Goal: Task Accomplishment & Management: Complete application form

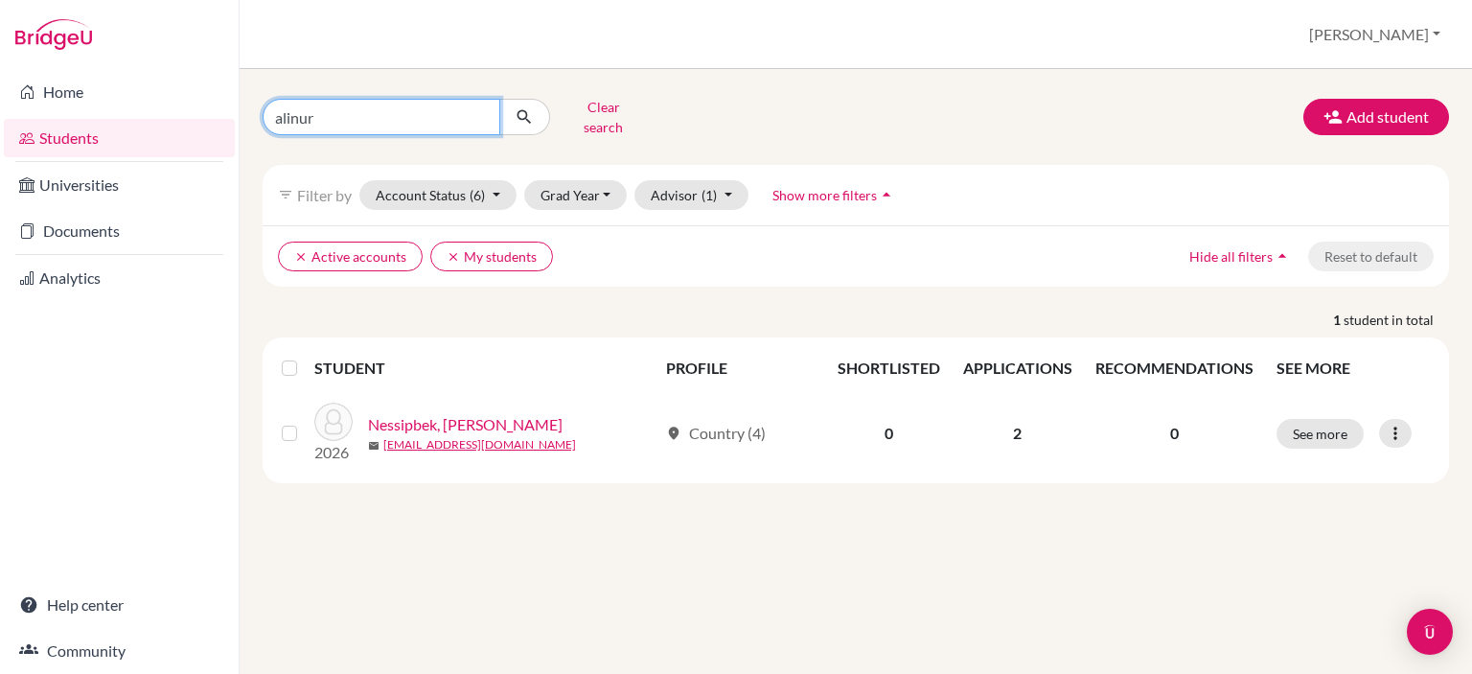
click at [476, 114] on input "alinur" at bounding box center [382, 117] width 238 height 36
type input "nisso jetibayeva"
click button "submit" at bounding box center [524, 117] width 51 height 36
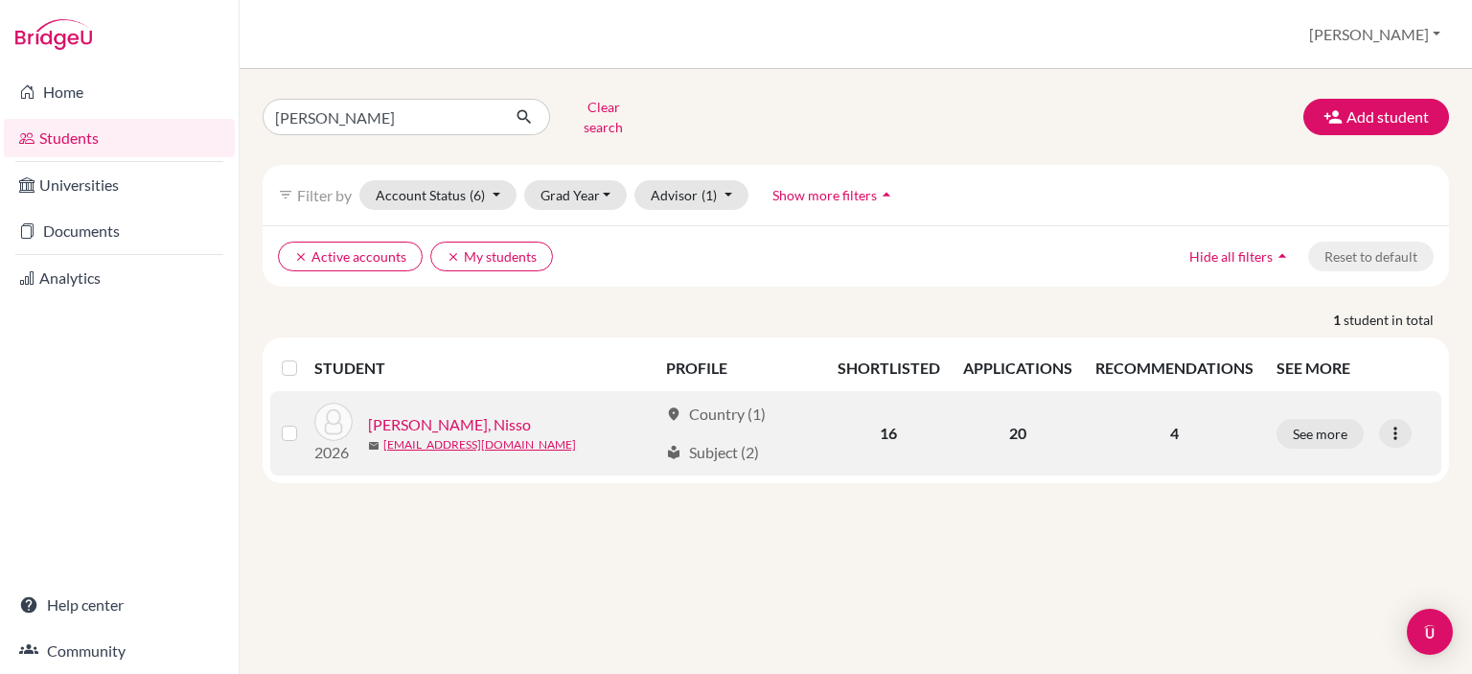
click at [464, 413] on link "[PERSON_NAME], Nisso" at bounding box center [449, 424] width 163 height 23
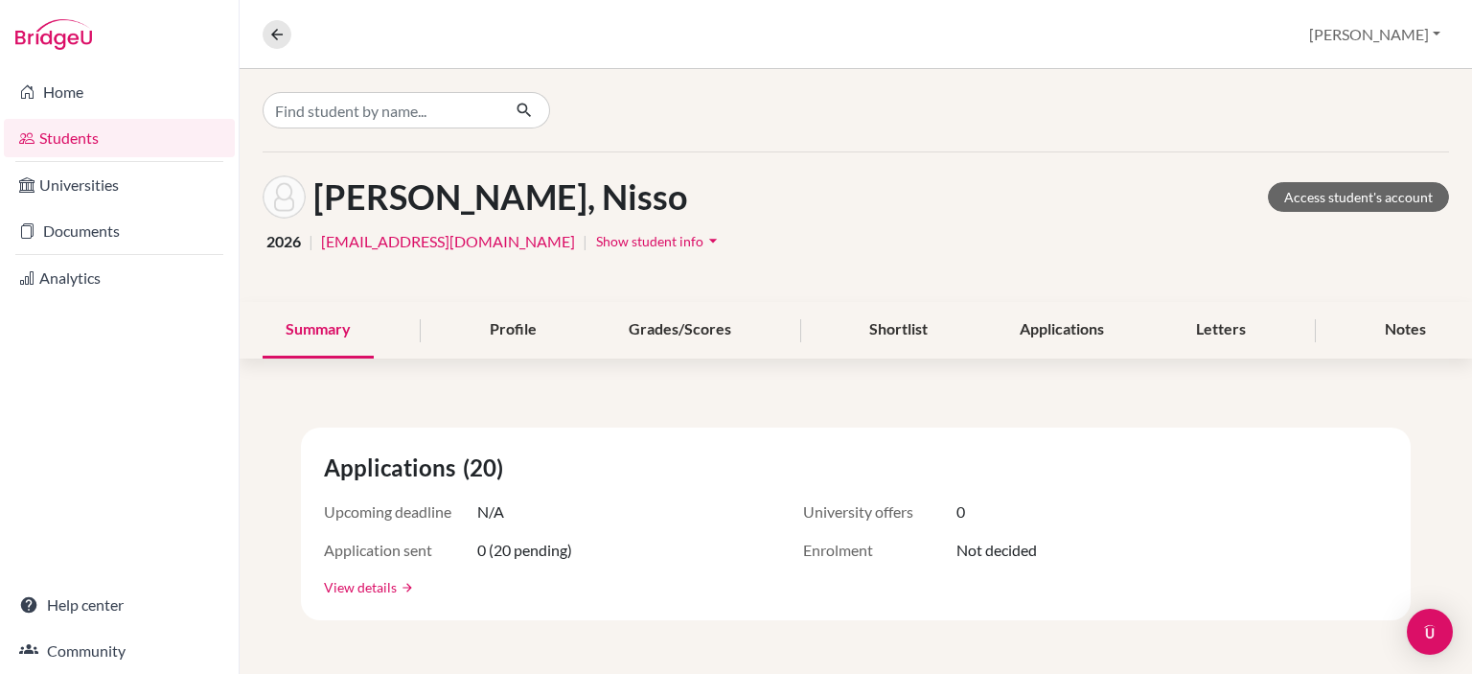
click at [395, 593] on link "View details" at bounding box center [360, 587] width 73 height 20
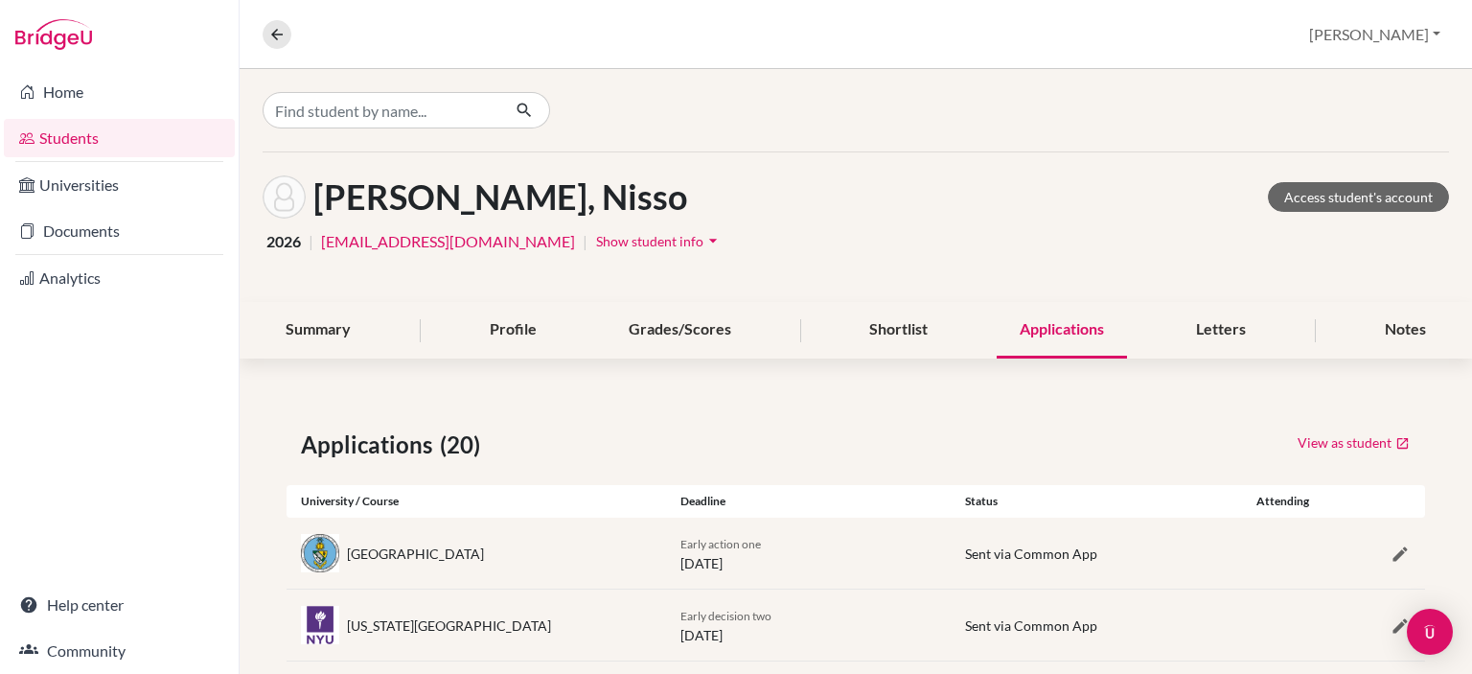
click at [1267, 504] on div "Attending" at bounding box center [1282, 500] width 95 height 17
click at [162, 229] on link "Documents" at bounding box center [119, 231] width 231 height 38
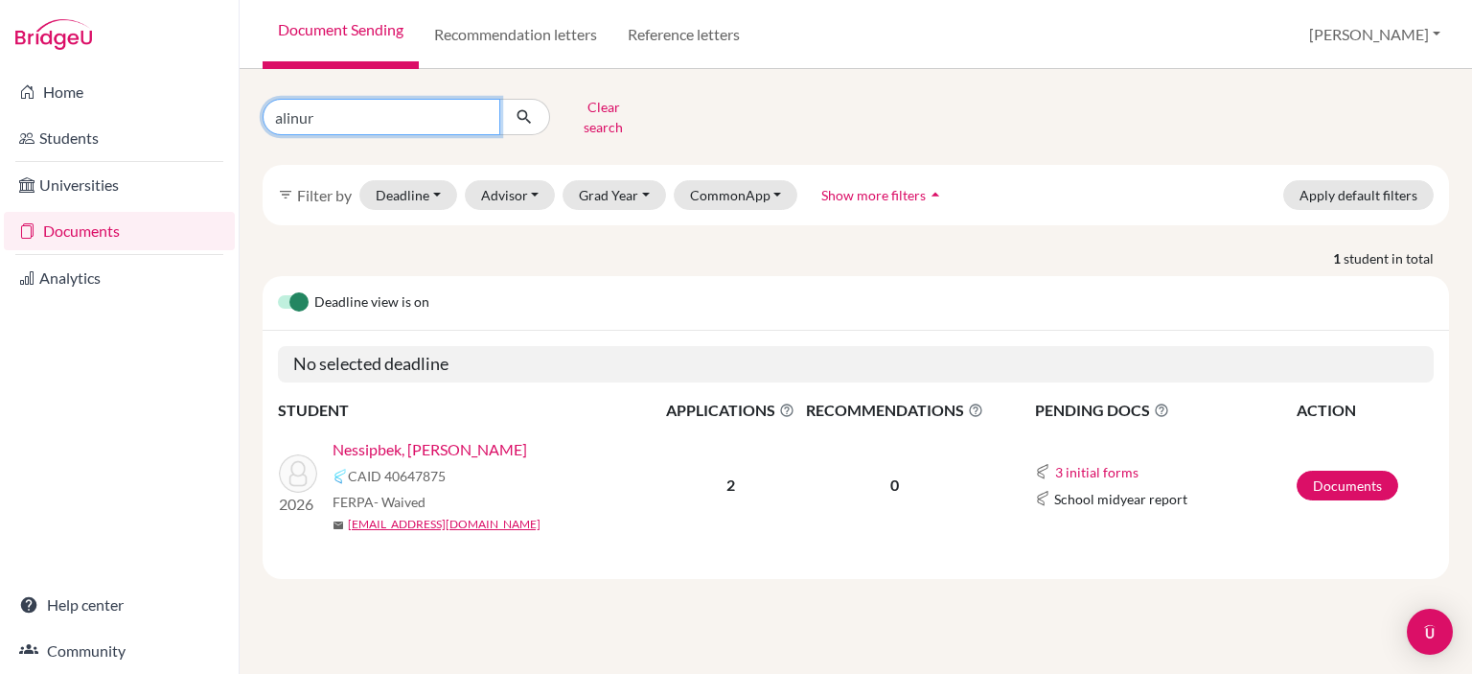
click at [446, 115] on input "alinur" at bounding box center [382, 117] width 238 height 36
click at [475, 111] on input "alinur" at bounding box center [382, 117] width 238 height 36
type input "nisso"
click button "submit" at bounding box center [524, 117] width 51 height 36
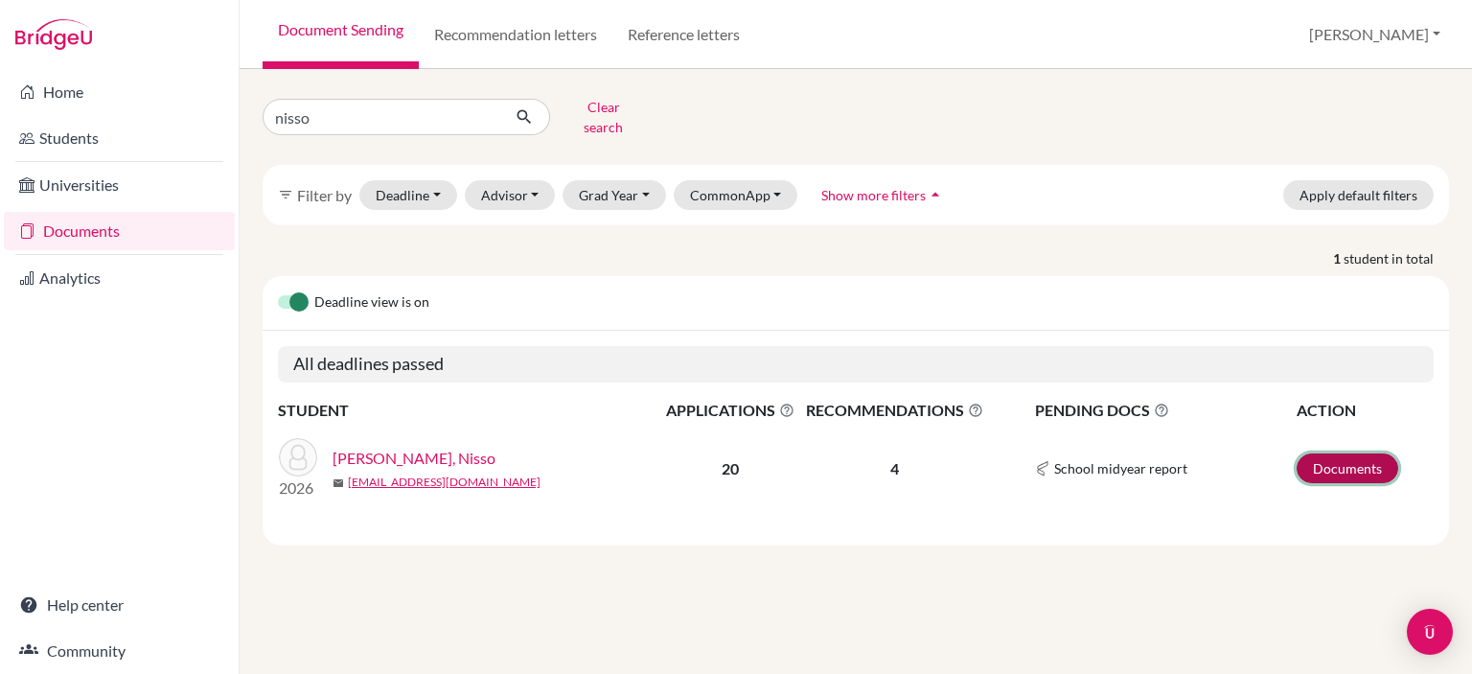
click at [1328, 464] on link "Documents" at bounding box center [1347, 468] width 102 height 30
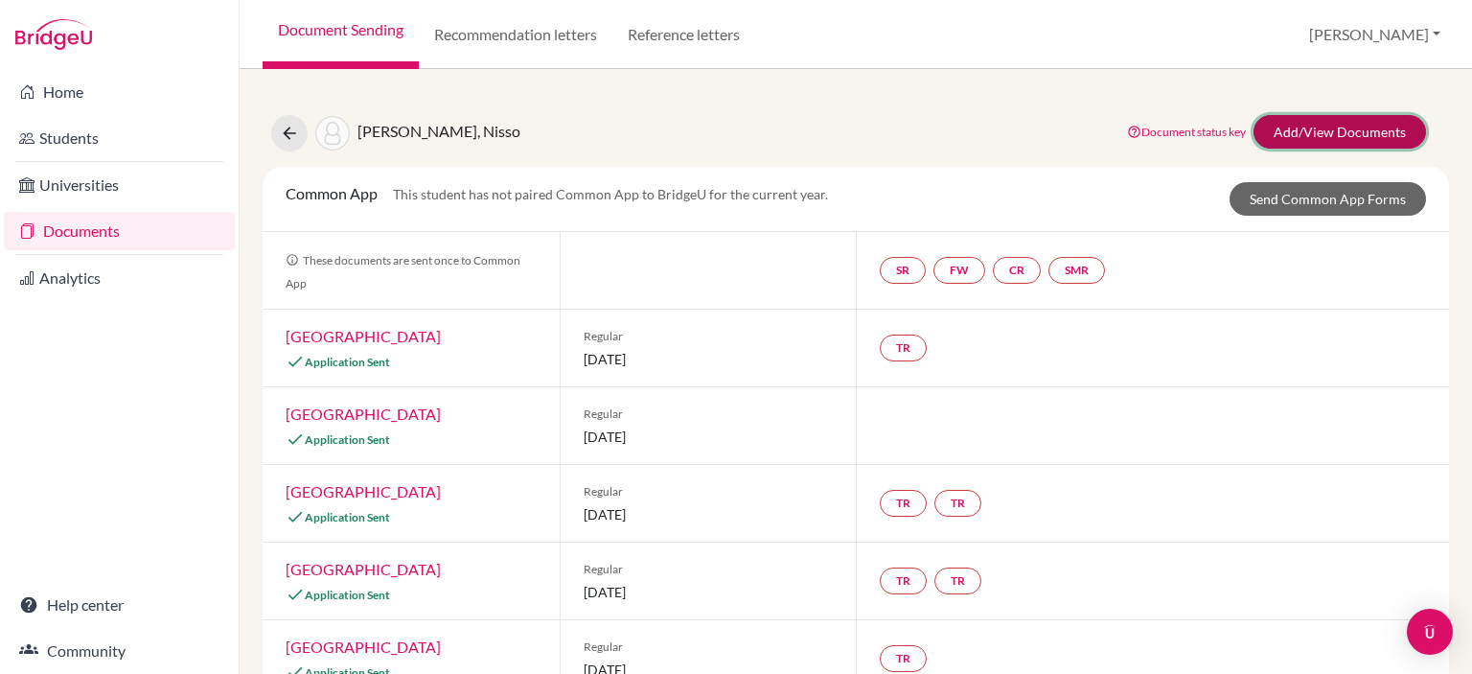
click at [1312, 132] on link "Add/View Documents" at bounding box center [1339, 132] width 172 height 34
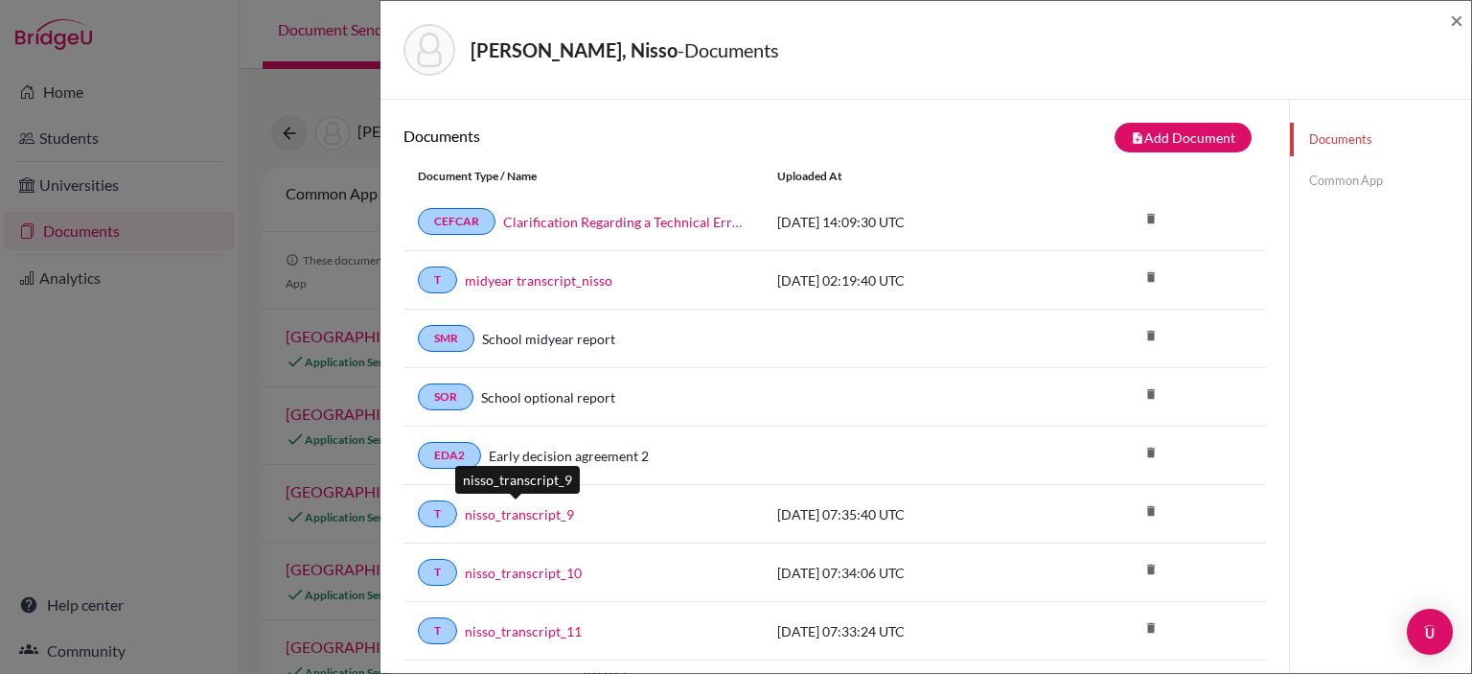
click at [537, 518] on link "nisso_transcript_9" at bounding box center [519, 514] width 109 height 20
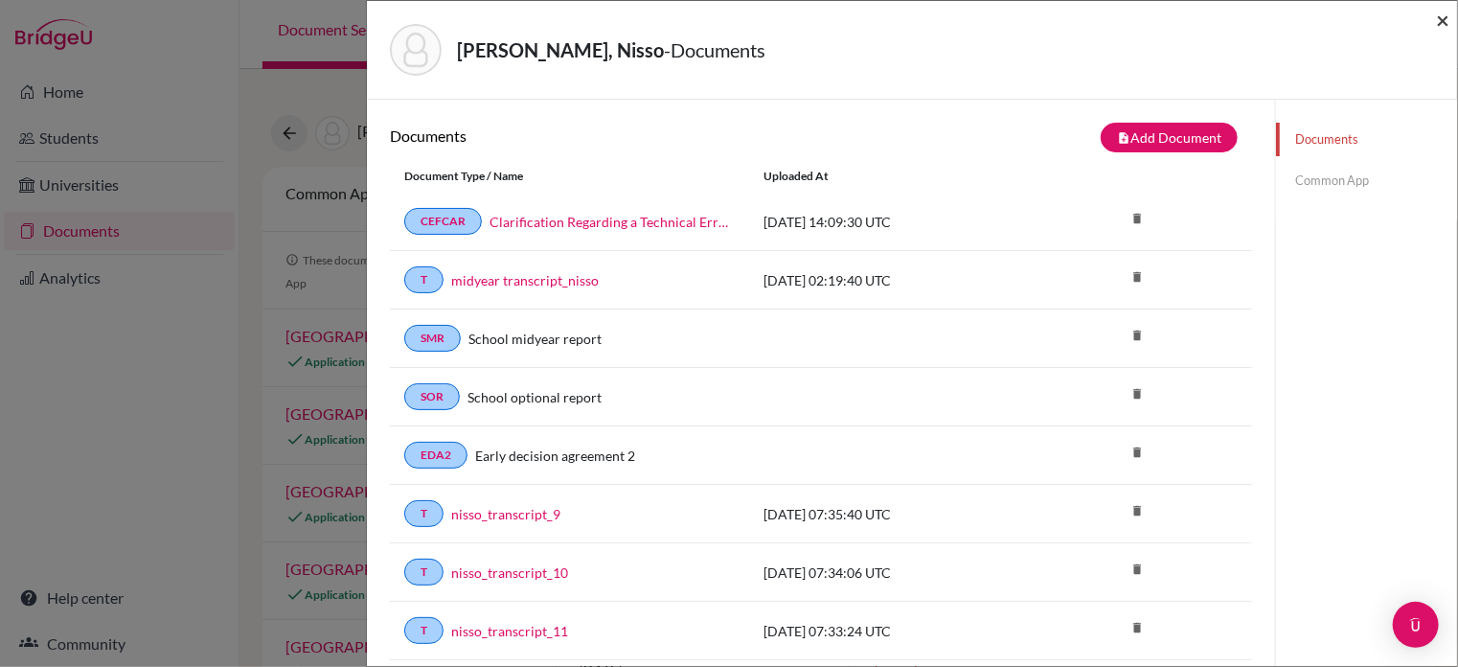
click at [1445, 22] on span "×" at bounding box center [1442, 20] width 13 height 28
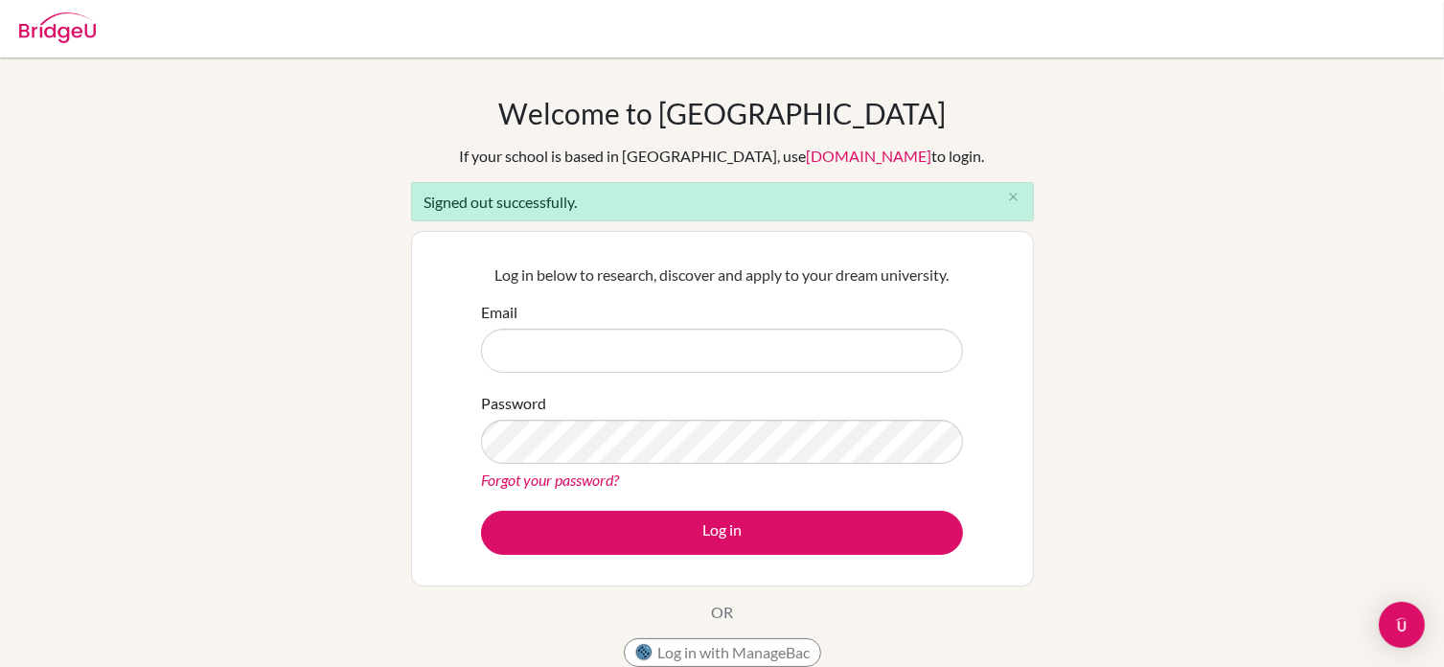
drag, startPoint x: 0, startPoint y: 0, endPoint x: 598, endPoint y: 353, distance: 694.1
click at [598, 353] on input "Email" at bounding box center [722, 351] width 482 height 44
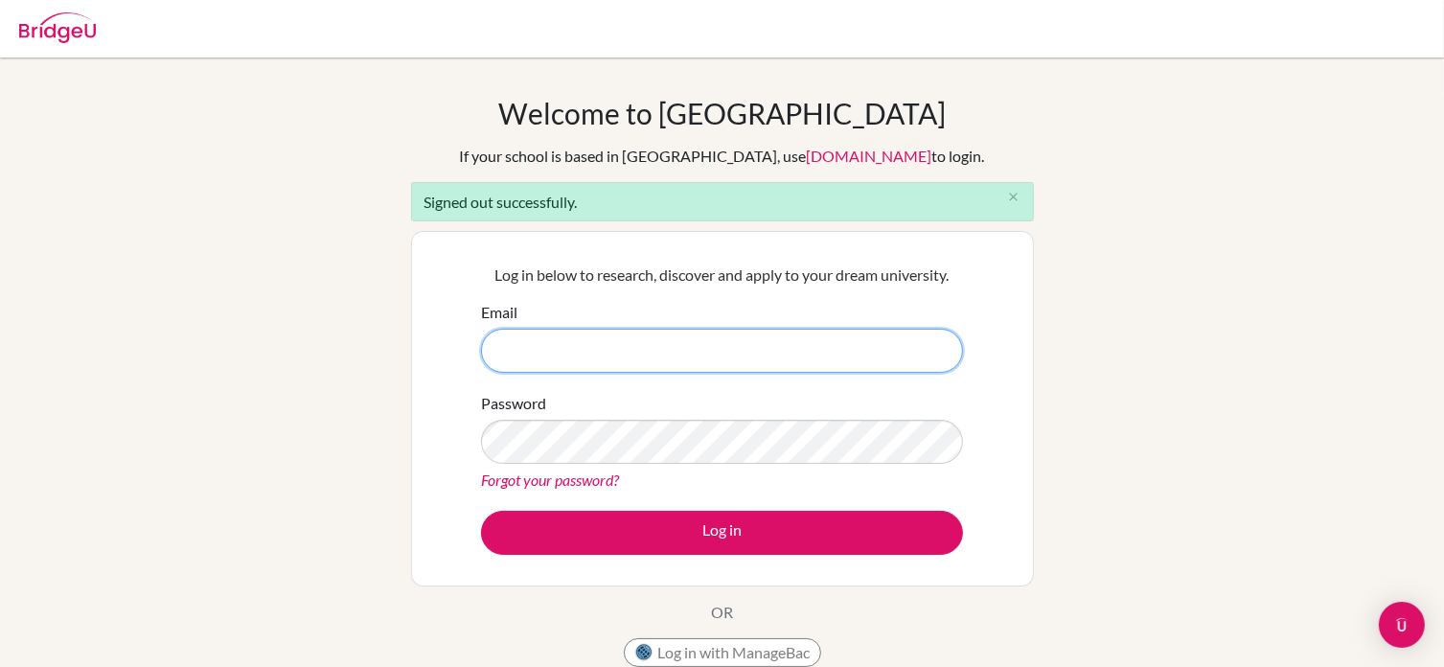
click at [763, 338] on input "Email" at bounding box center [722, 351] width 482 height 44
type input "collegecounselor@galaxy.edu.kz"
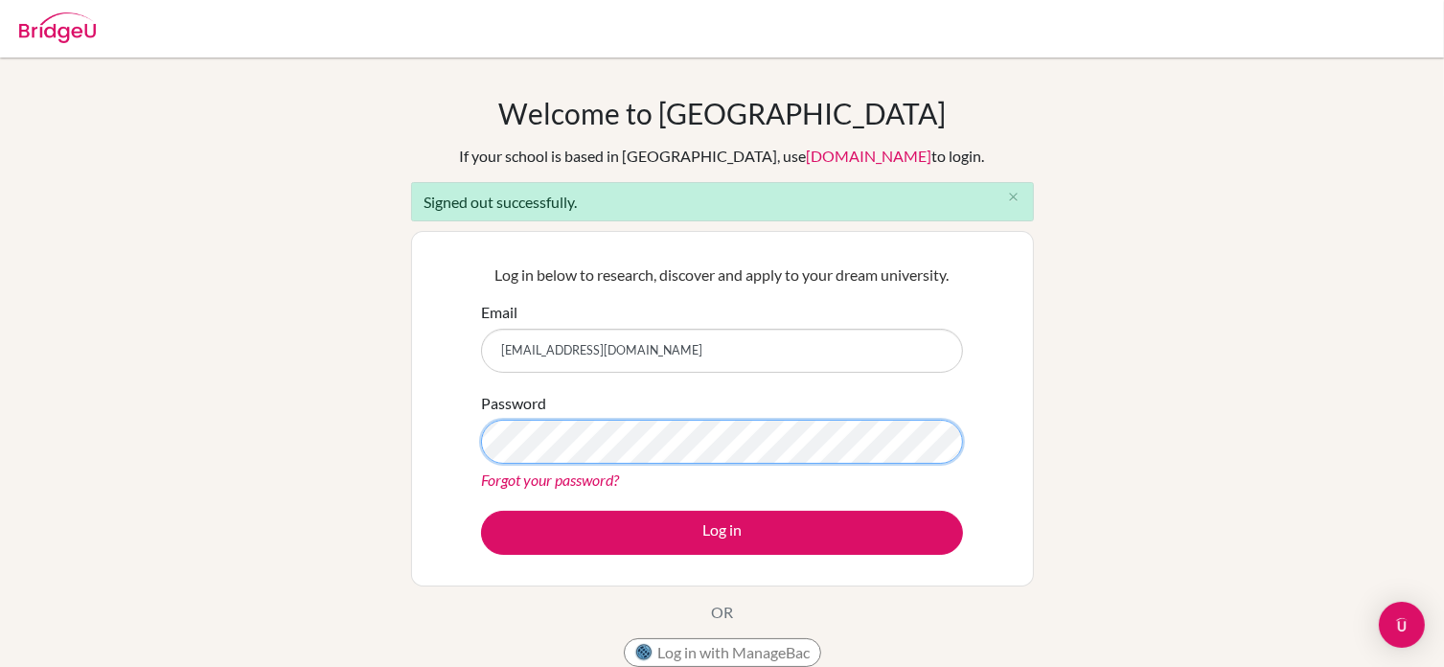
click at [481, 511] on button "Log in" at bounding box center [722, 533] width 482 height 44
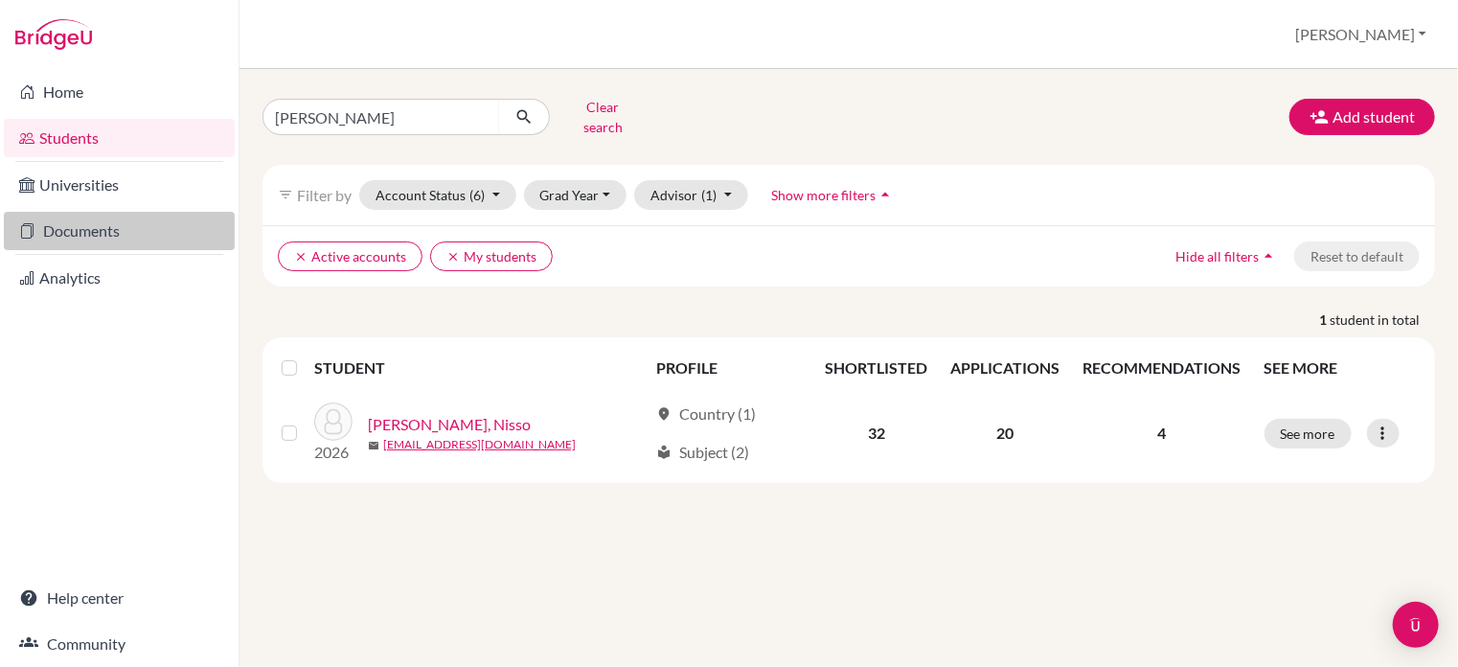
click at [132, 235] on link "Documents" at bounding box center [119, 231] width 231 height 38
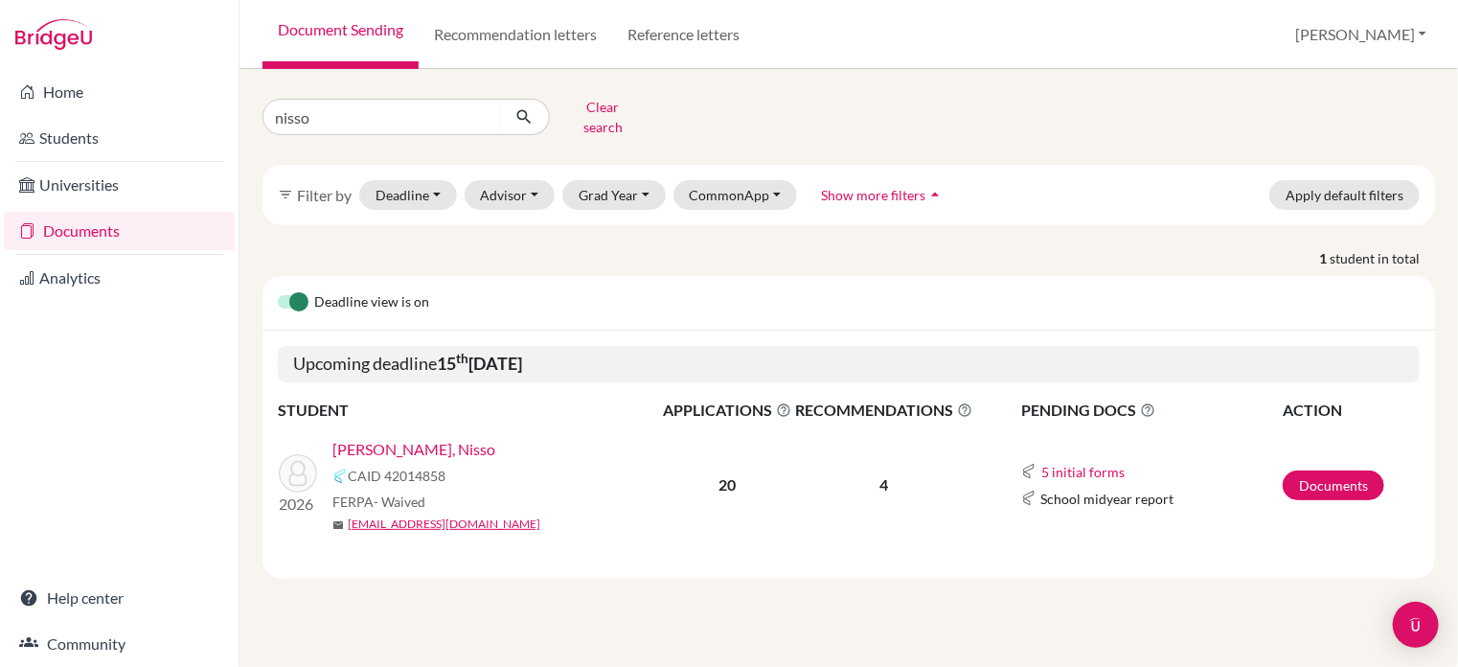
click at [409, 438] on link "[PERSON_NAME], Nisso" at bounding box center [413, 449] width 163 height 23
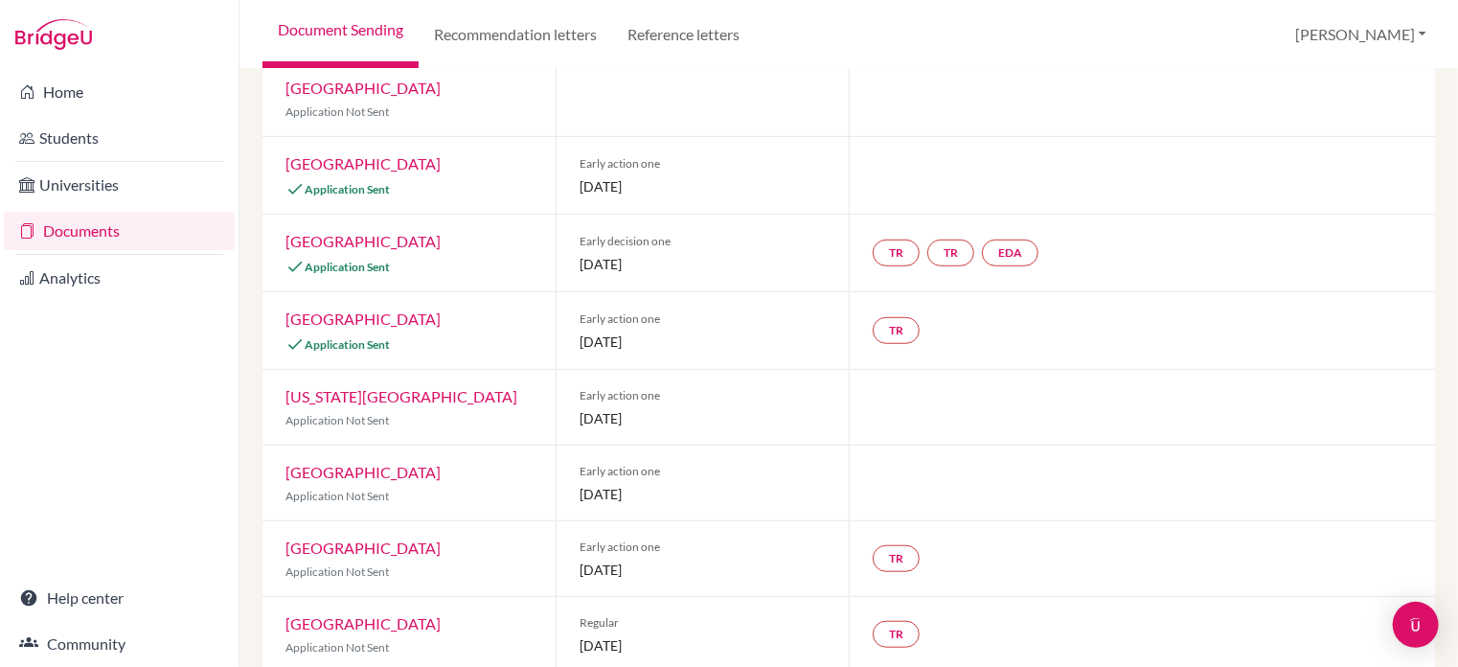
scroll to position [512, 0]
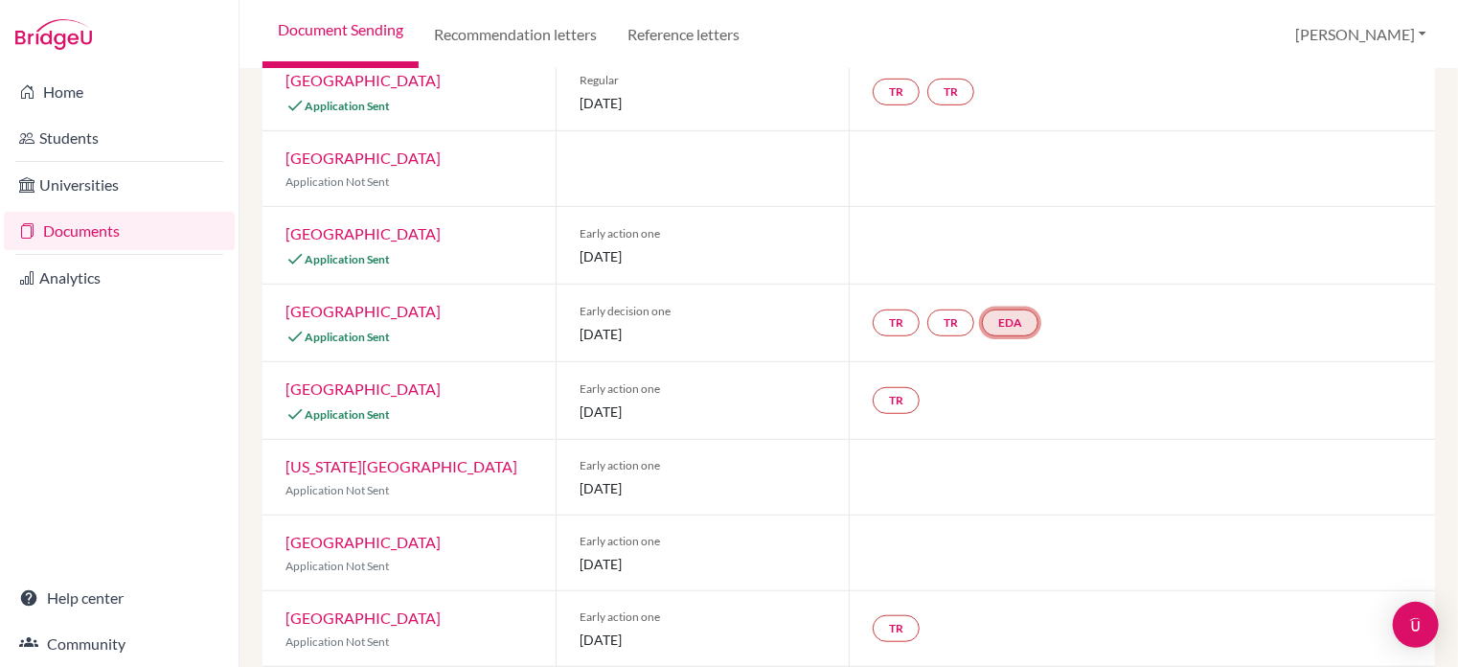
click at [1011, 309] on link "EDA" at bounding box center [1010, 322] width 57 height 27
click at [995, 258] on link "Early decision agreement" at bounding box center [1012, 266] width 149 height 16
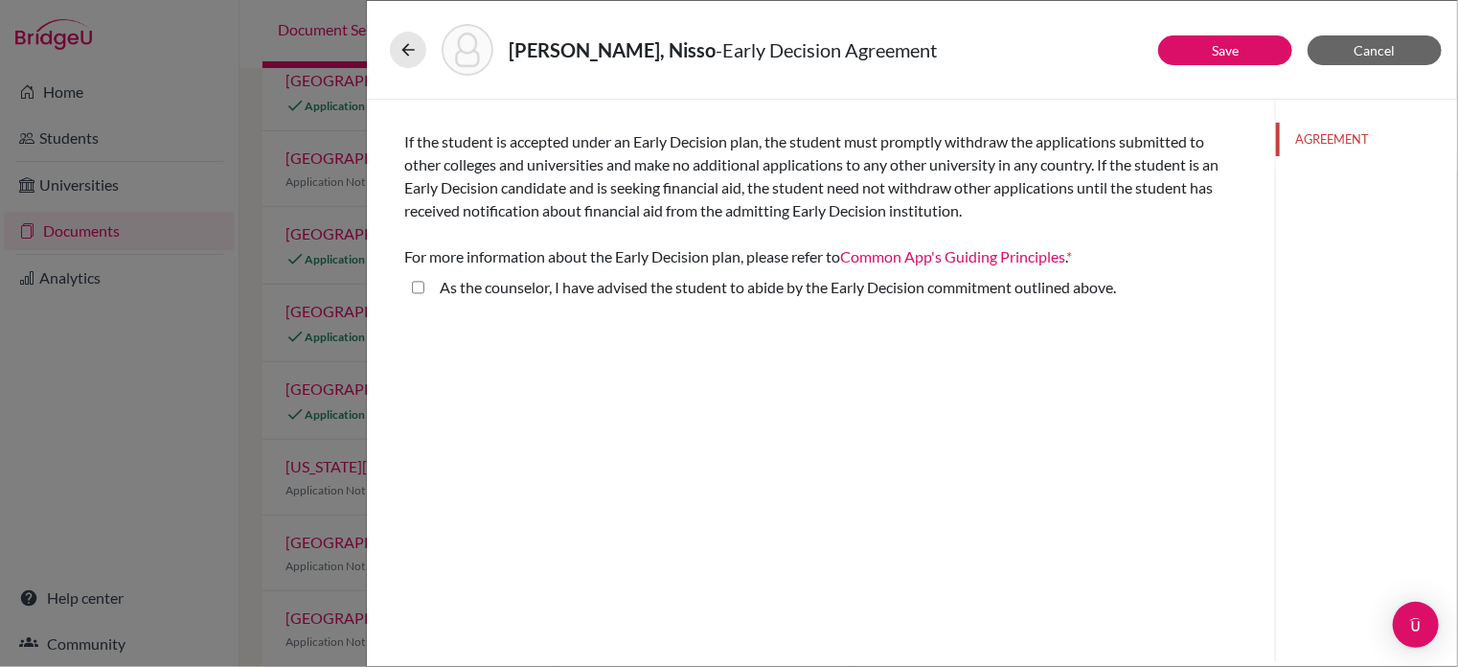
click at [420, 286] on above\ "As the counselor, I have advised the student to abide by the Early Decision com…" at bounding box center [418, 287] width 12 height 23
checkbox above\ "true"
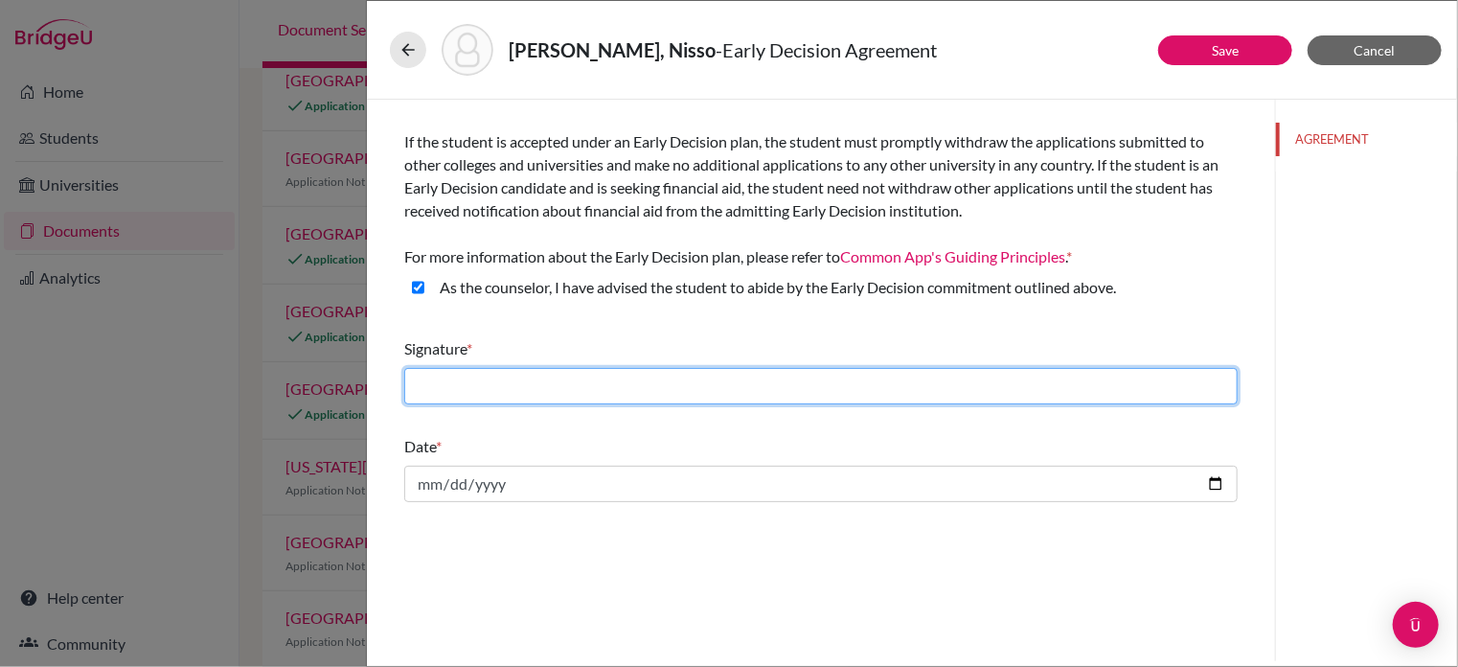
click at [510, 387] on input "text" at bounding box center [821, 386] width 834 height 36
type input "[PERSON_NAME]"
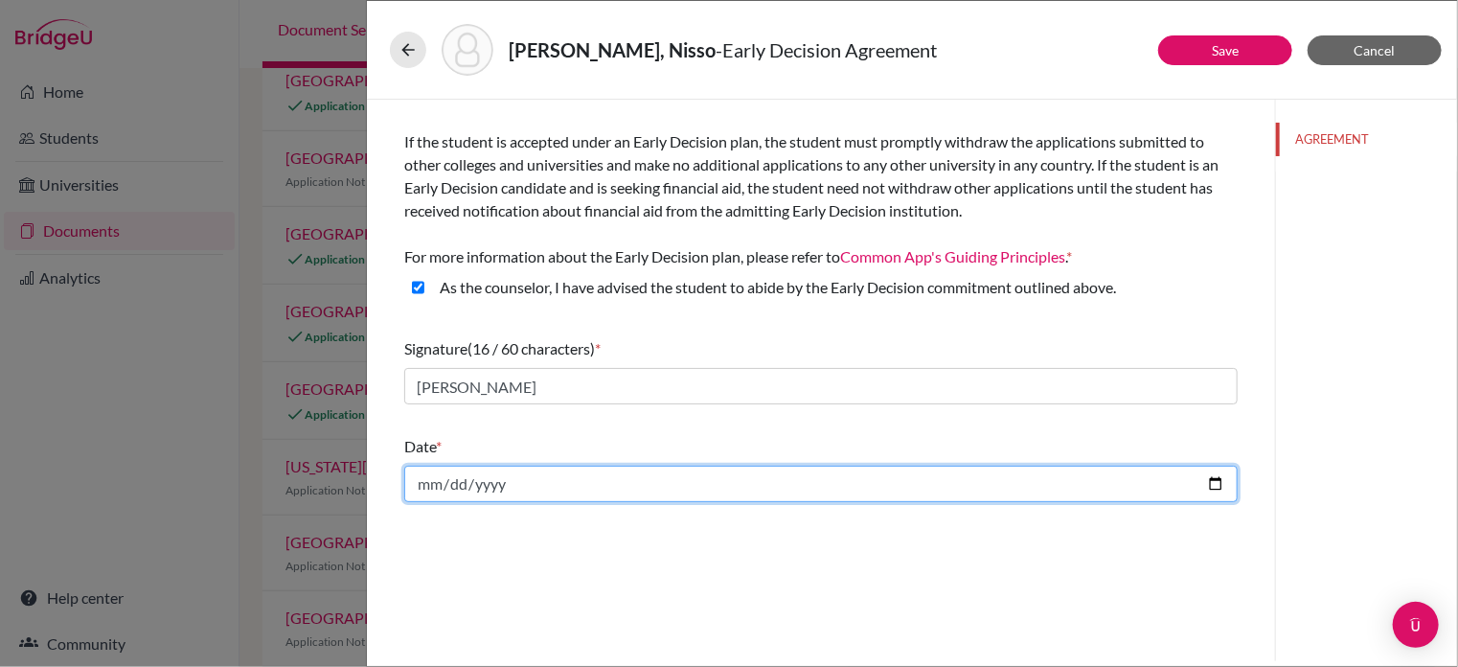
click at [549, 480] on input "date" at bounding box center [821, 484] width 834 height 36
type input "2025-09-05"
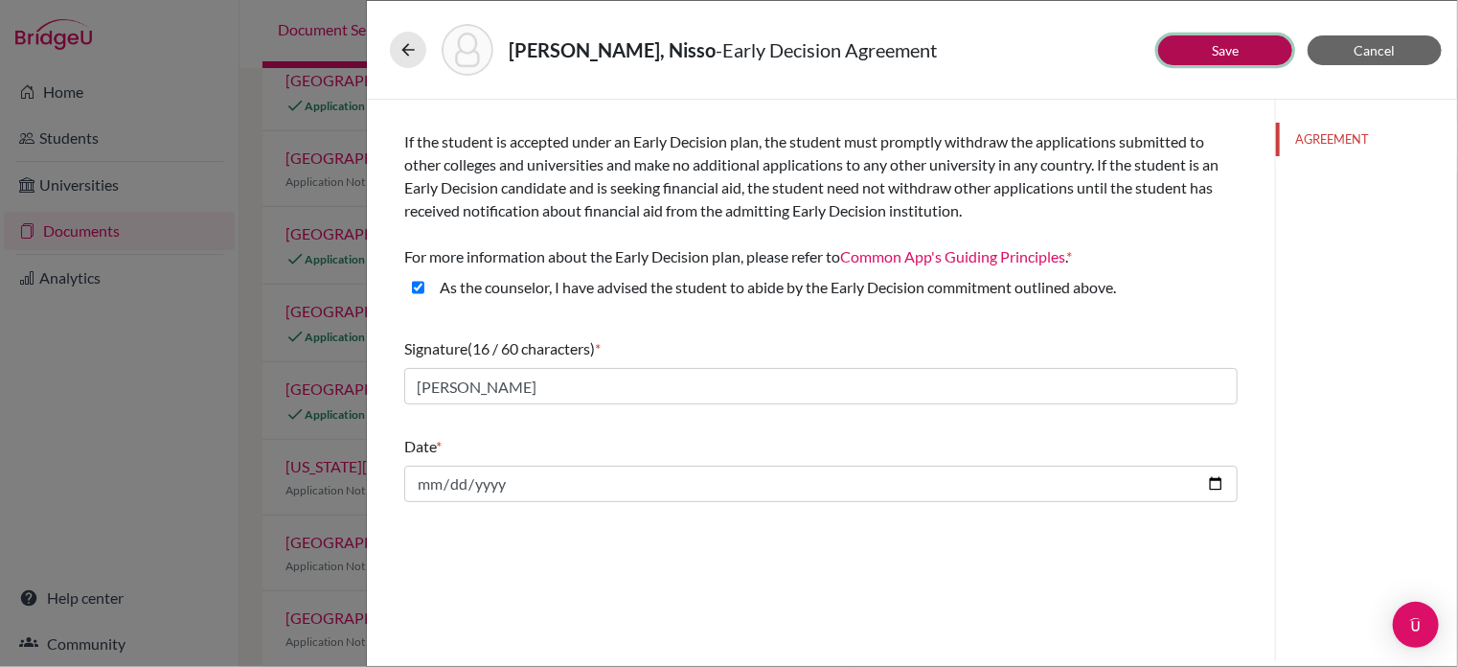
click at [1259, 41] on button "Save" at bounding box center [1225, 50] width 134 height 30
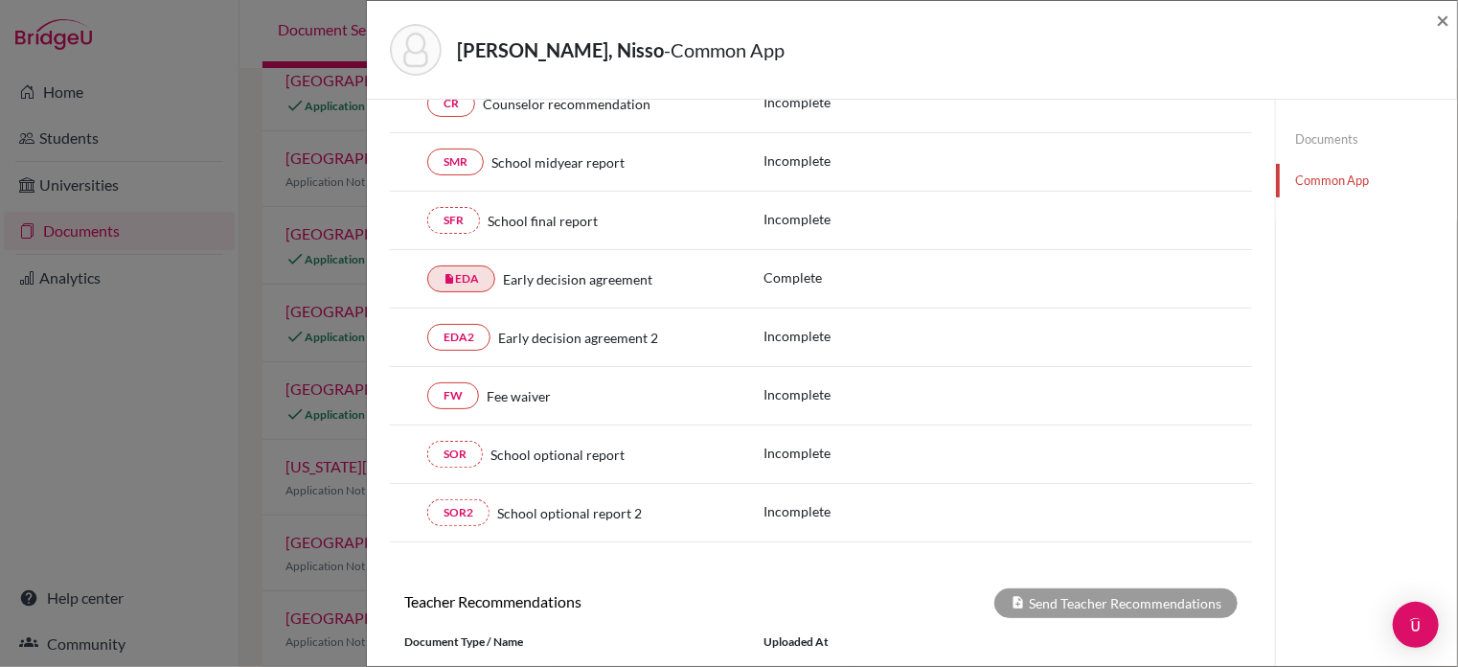
scroll to position [345, 0]
click at [452, 389] on link "FW" at bounding box center [453, 394] width 52 height 27
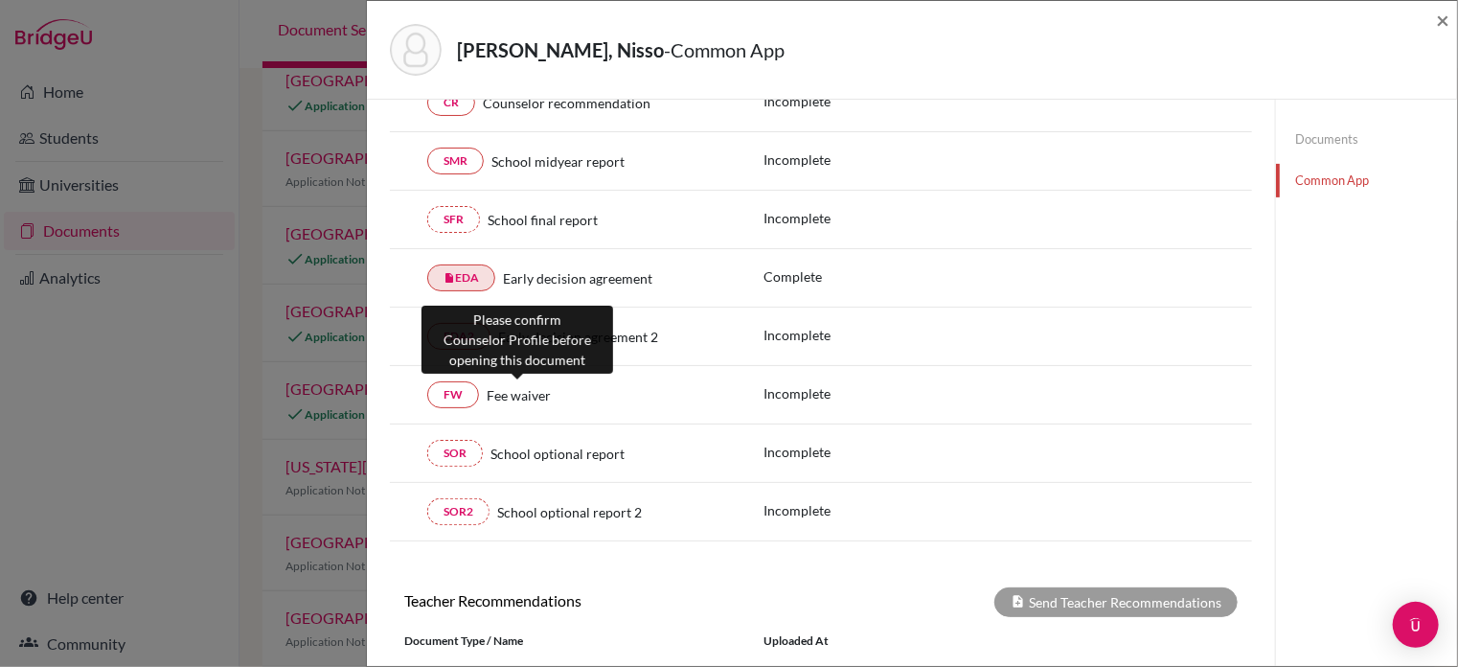
click at [511, 388] on span "Fee waiver" at bounding box center [519, 395] width 64 height 20
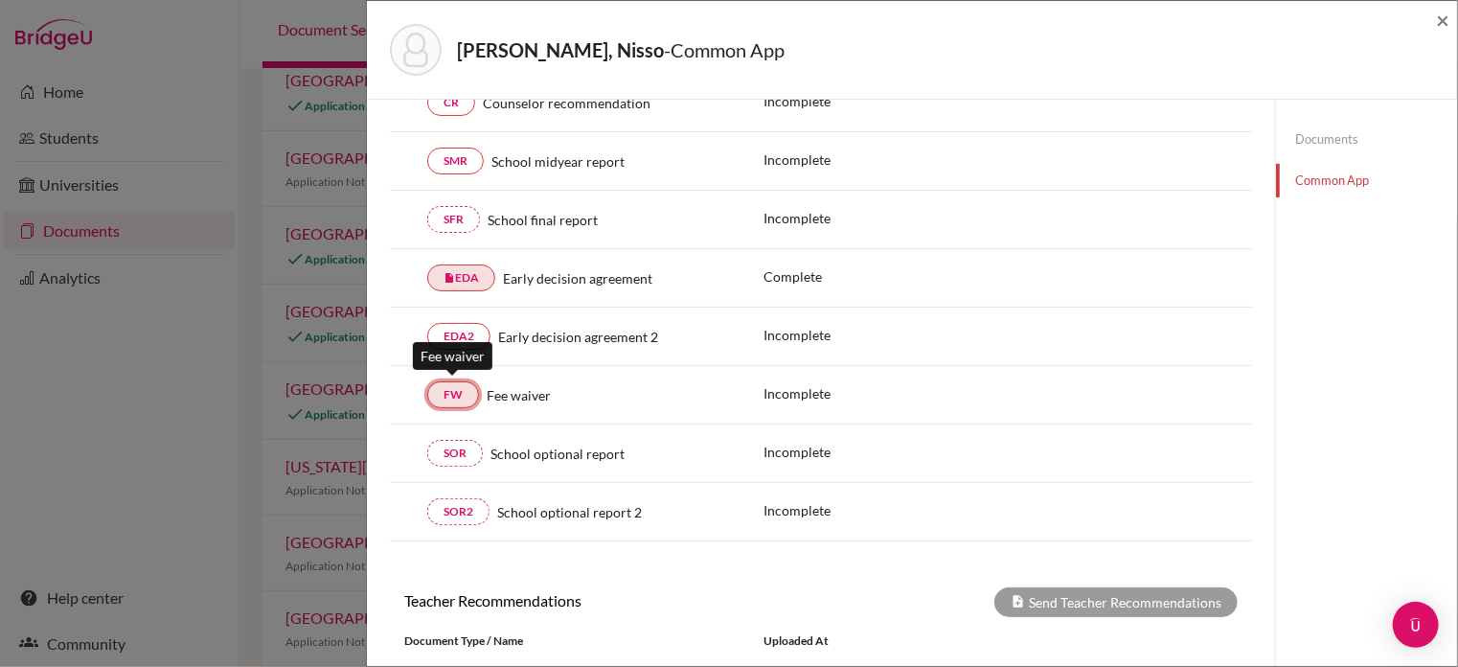
click at [437, 398] on link "FW" at bounding box center [453, 394] width 52 height 27
click at [1448, 17] on span "×" at bounding box center [1442, 20] width 13 height 28
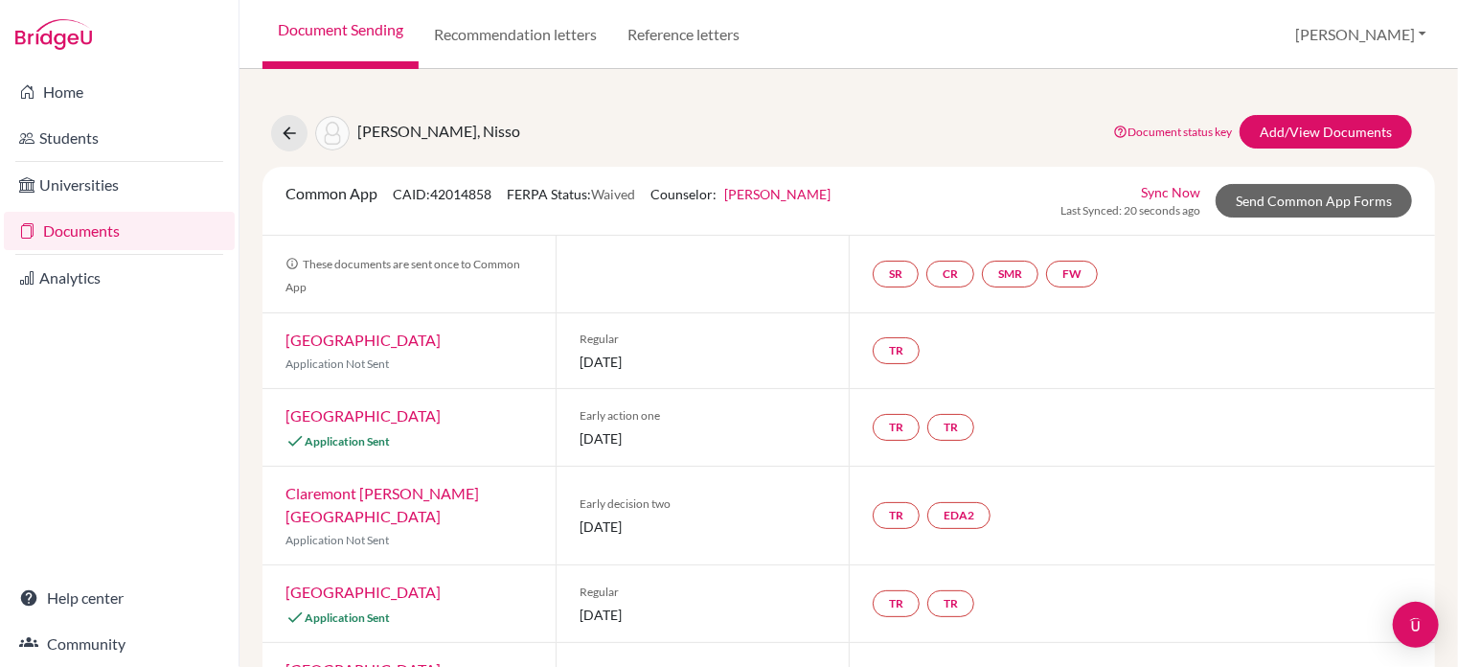
scroll to position [2, 0]
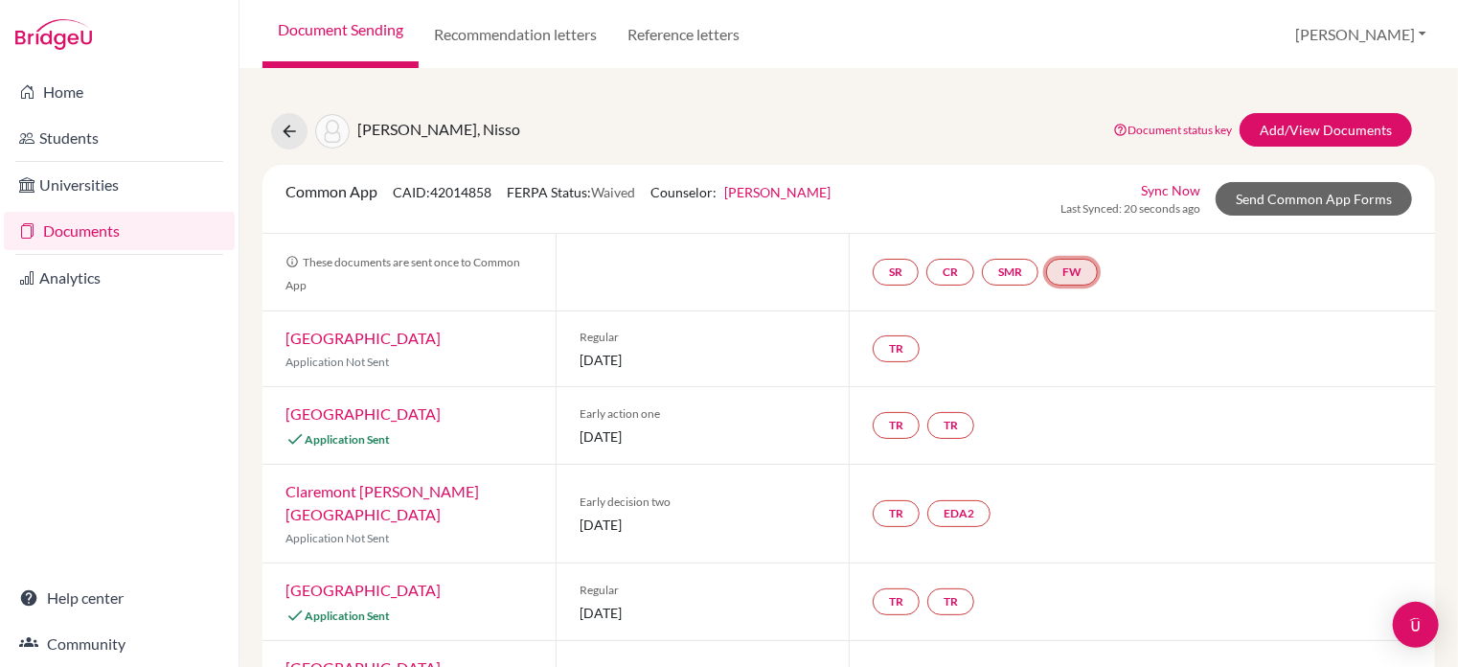
click at [1052, 271] on link "FW" at bounding box center [1072, 272] width 52 height 27
click at [1073, 202] on div "Fee waiver Incomplete" at bounding box center [1077, 223] width 93 height 53
click at [1088, 217] on link "Fee waiver" at bounding box center [1077, 215] width 64 height 16
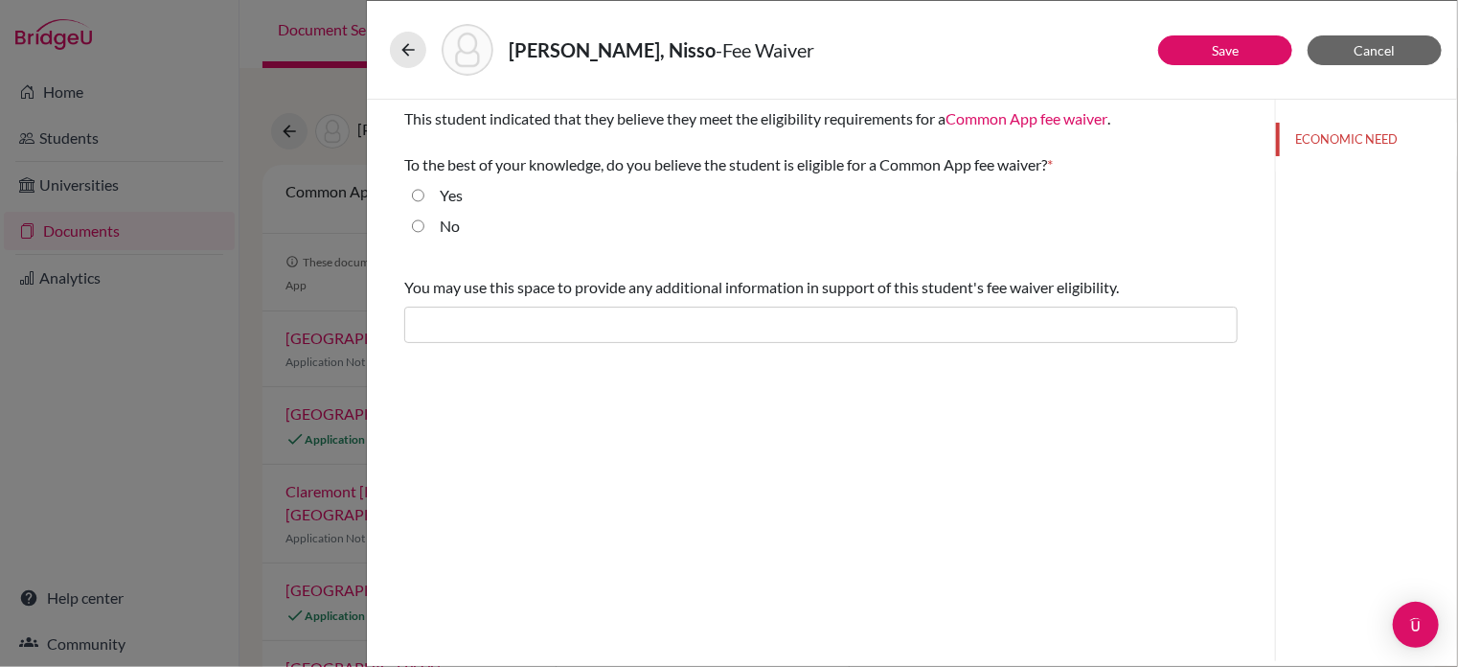
click at [415, 196] on input "Yes" at bounding box center [418, 195] width 12 height 23
radio input "true"
click at [1255, 49] on button "Save" at bounding box center [1225, 50] width 134 height 30
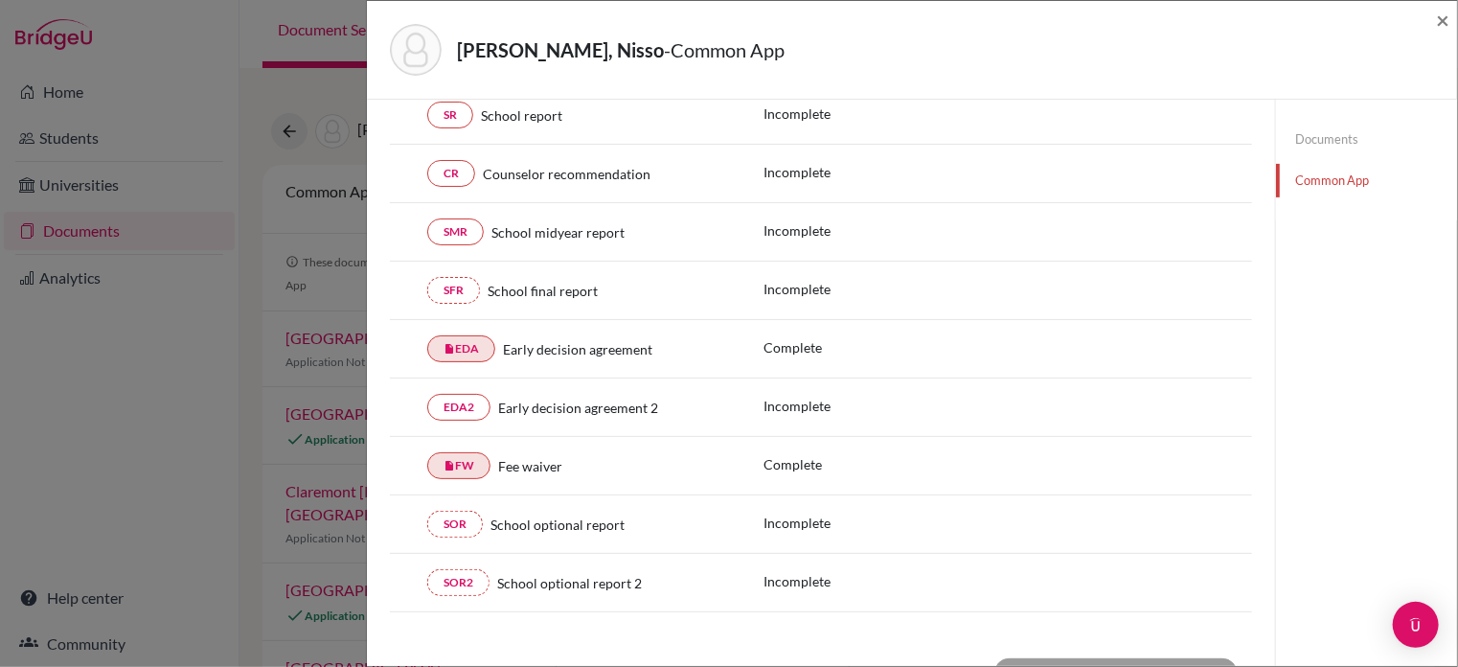
scroll to position [289, 0]
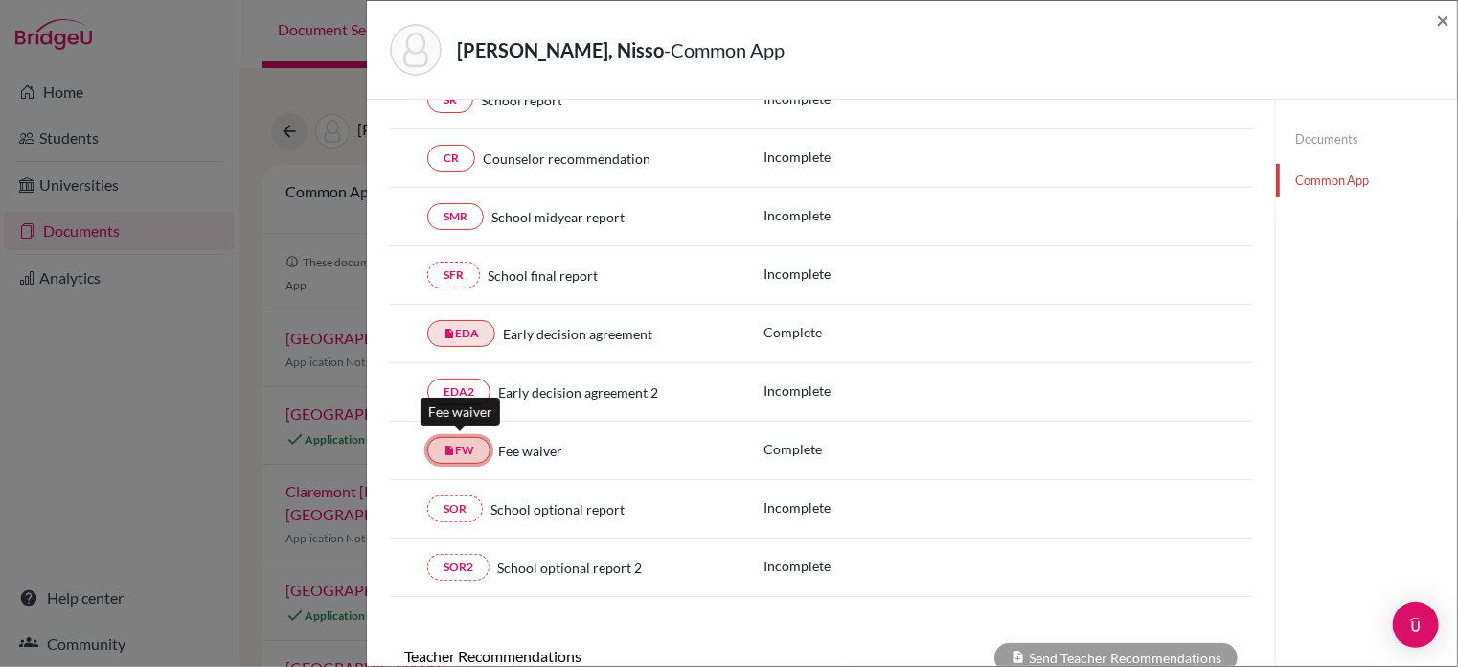
click at [471, 450] on link "insert_drive_file FW" at bounding box center [458, 450] width 63 height 27
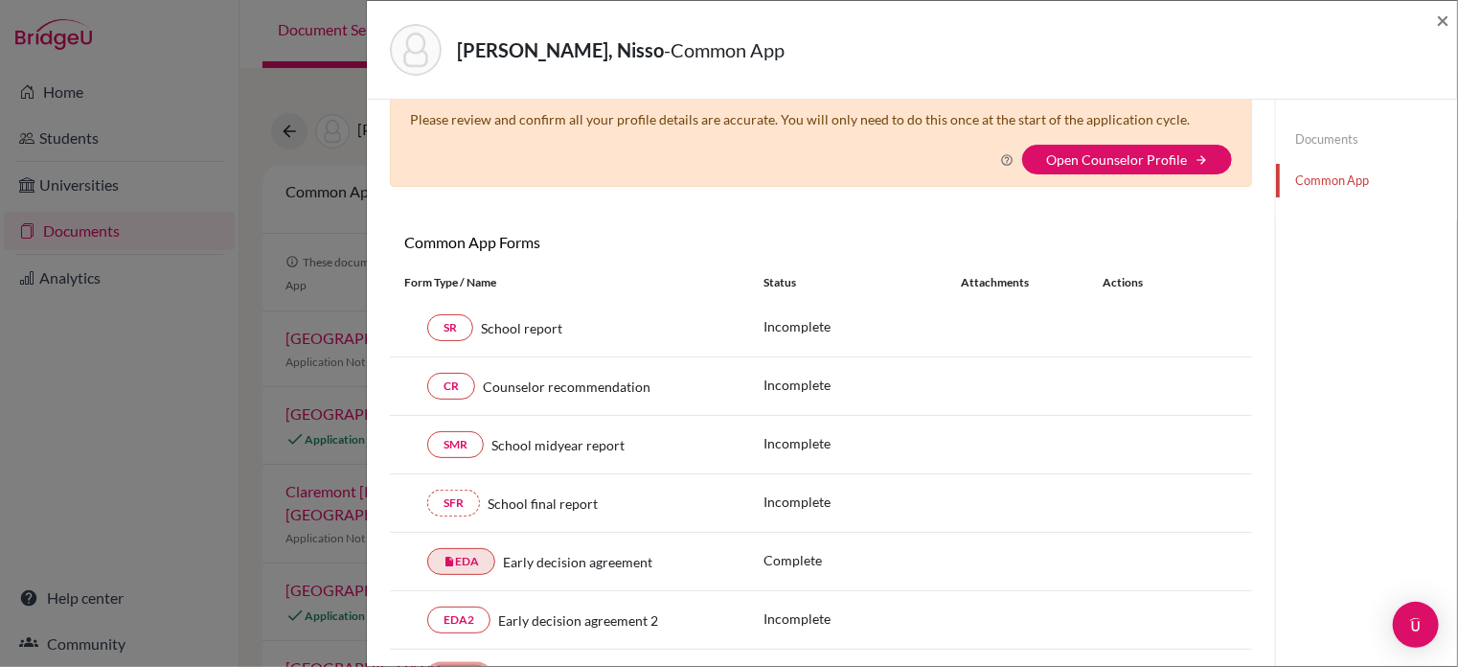
scroll to position [0, 0]
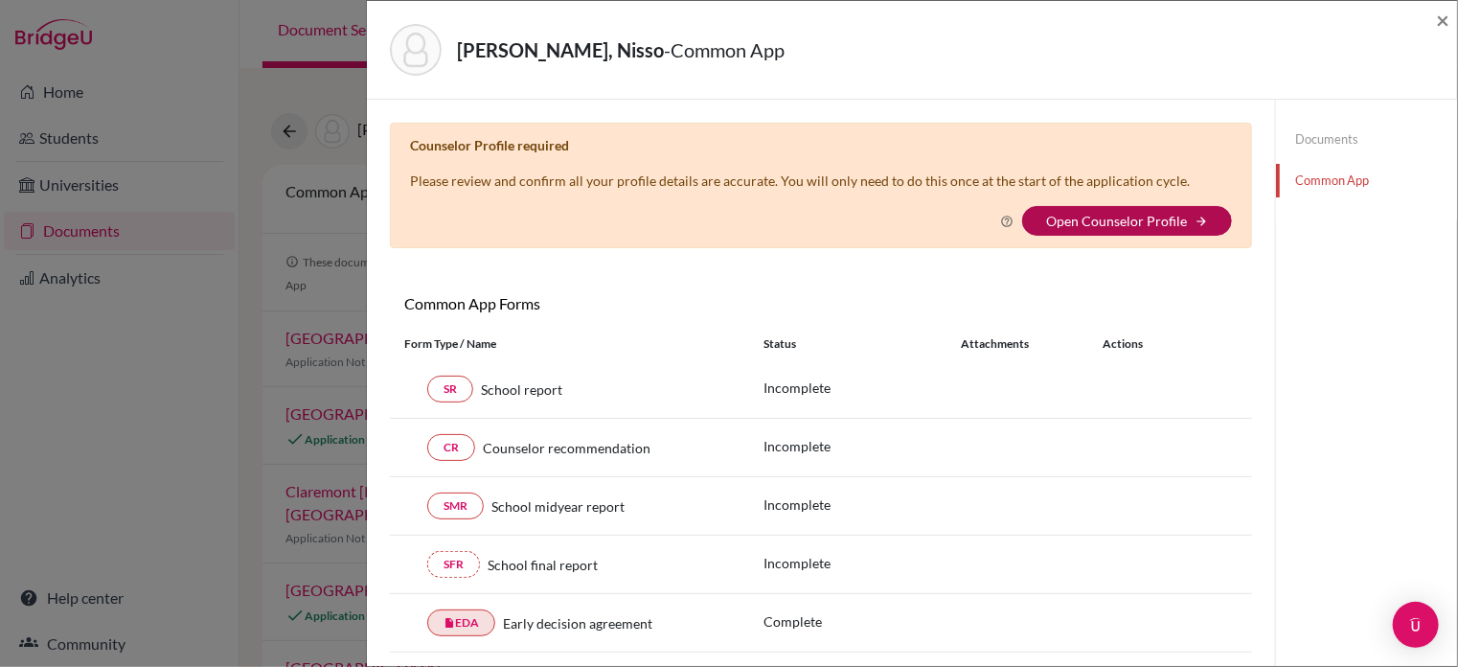
click at [1151, 224] on link "Open Counselor Profile" at bounding box center [1116, 221] width 141 height 16
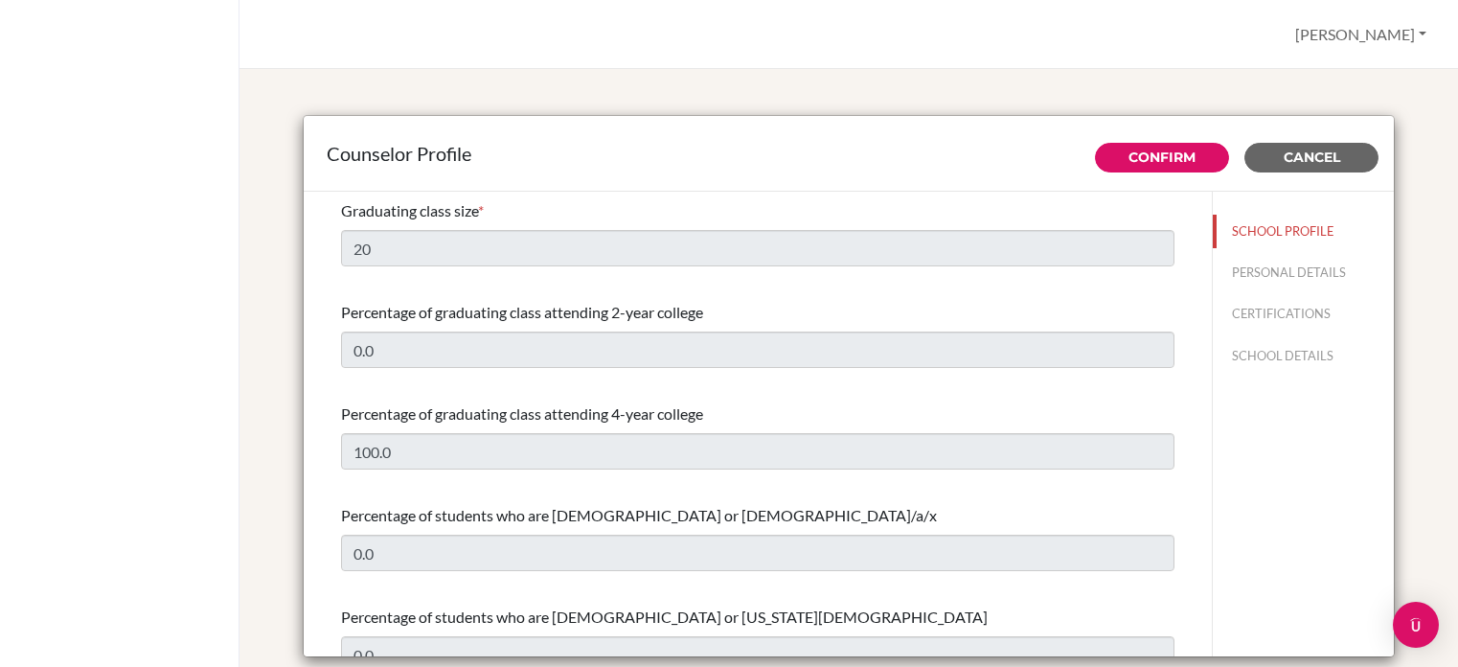
select select "1"
select select "316245"
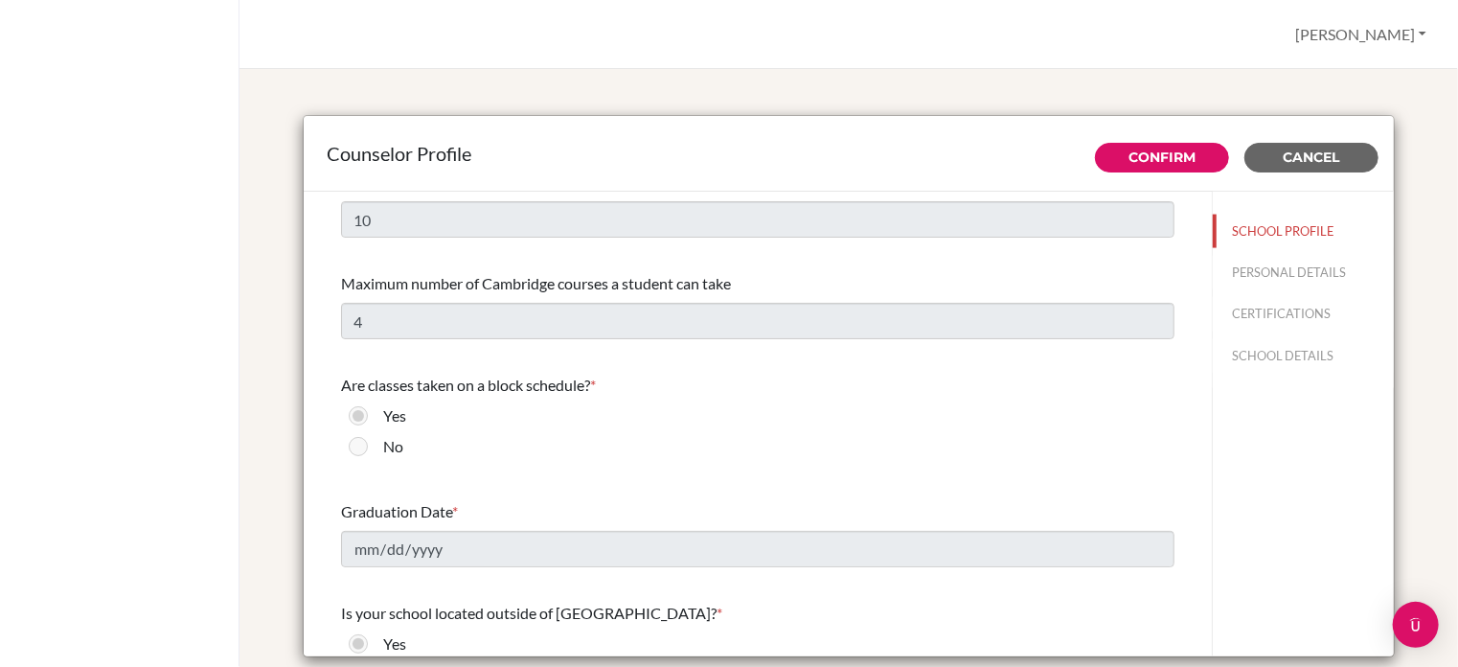
scroll to position [1510, 0]
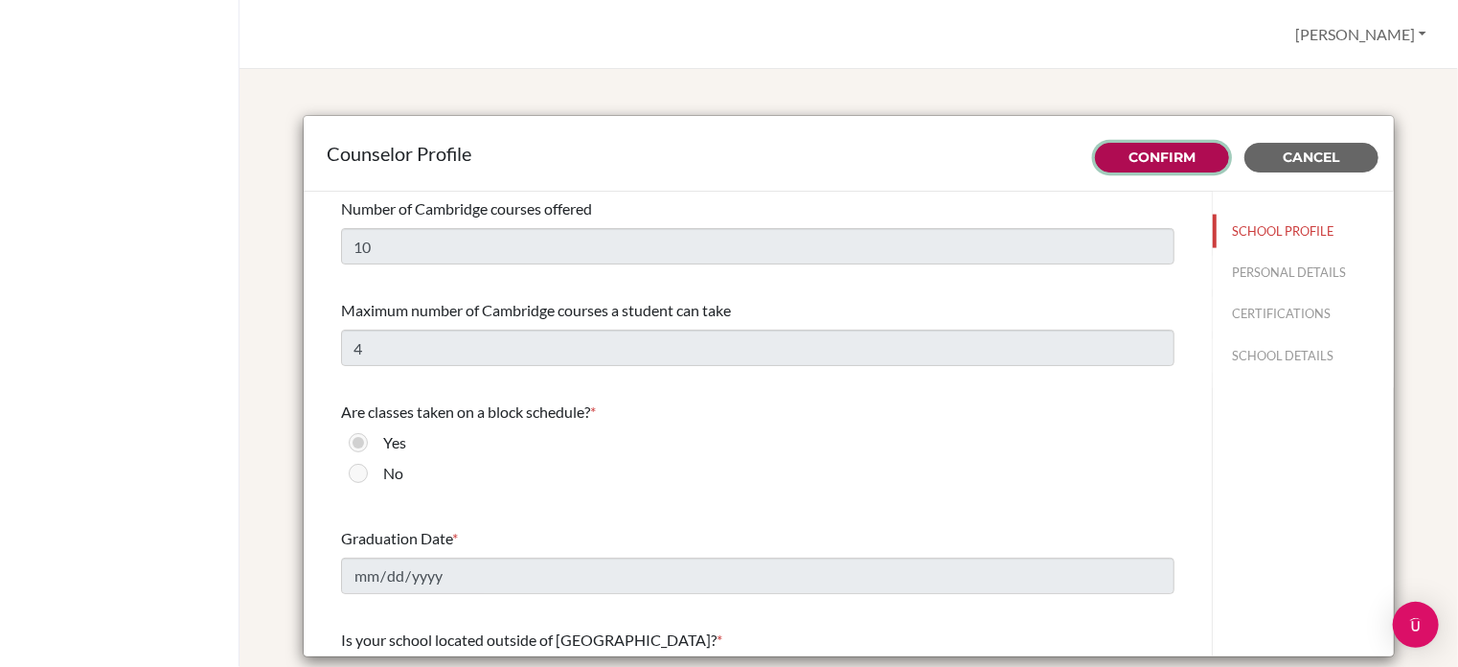
click at [1165, 147] on button "Confirm" at bounding box center [1162, 158] width 134 height 30
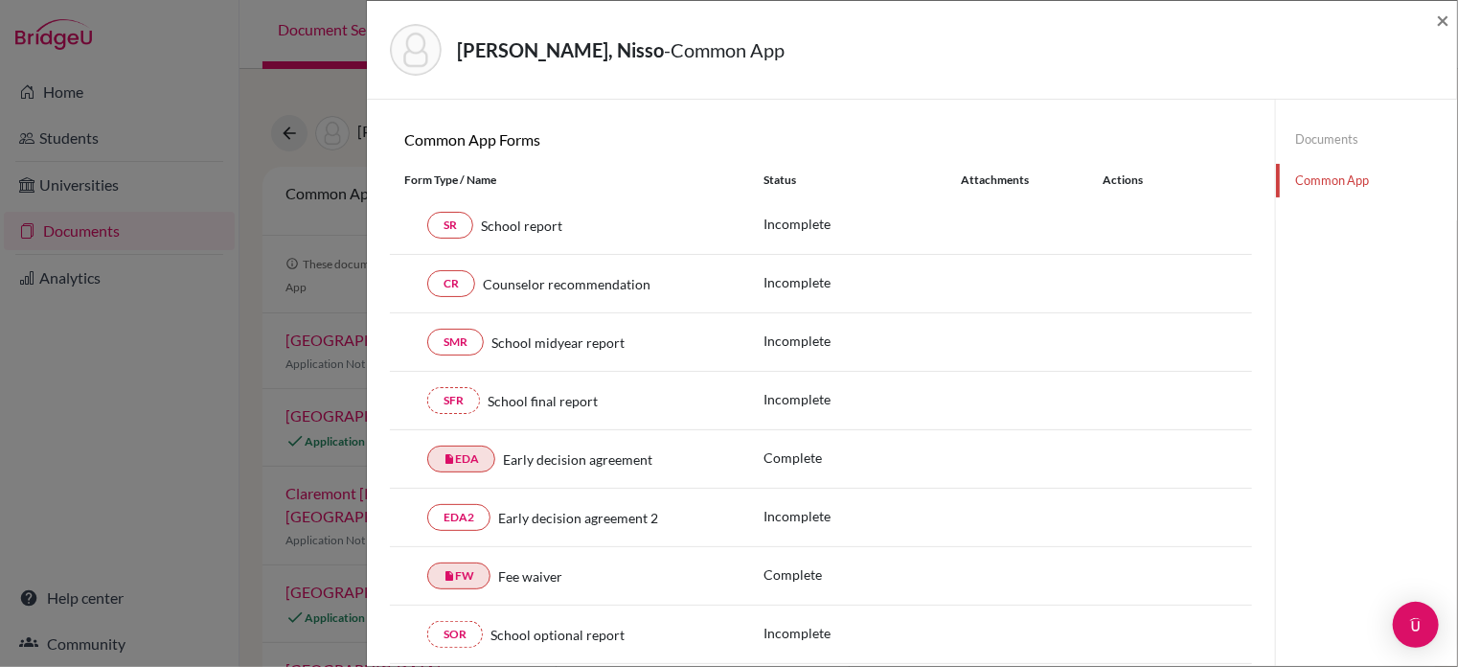
scroll to position [160, 0]
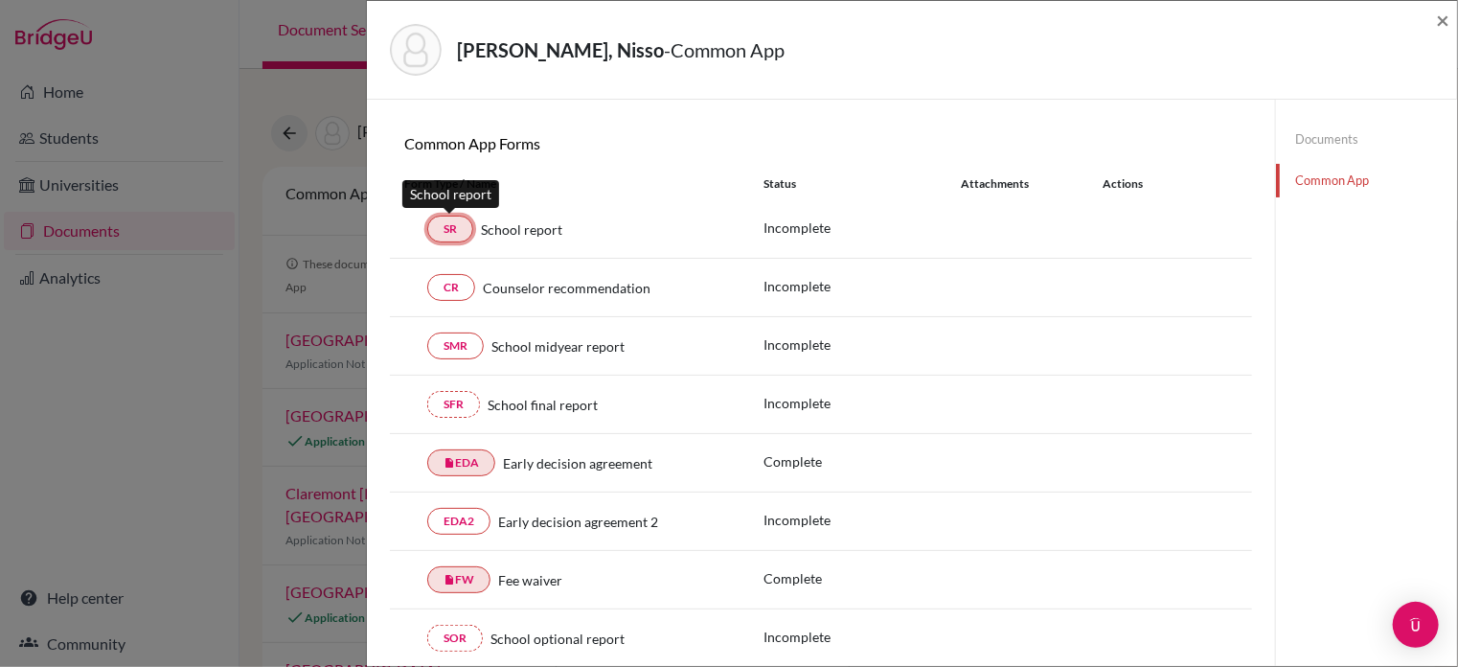
click at [451, 217] on link "SR" at bounding box center [450, 229] width 46 height 27
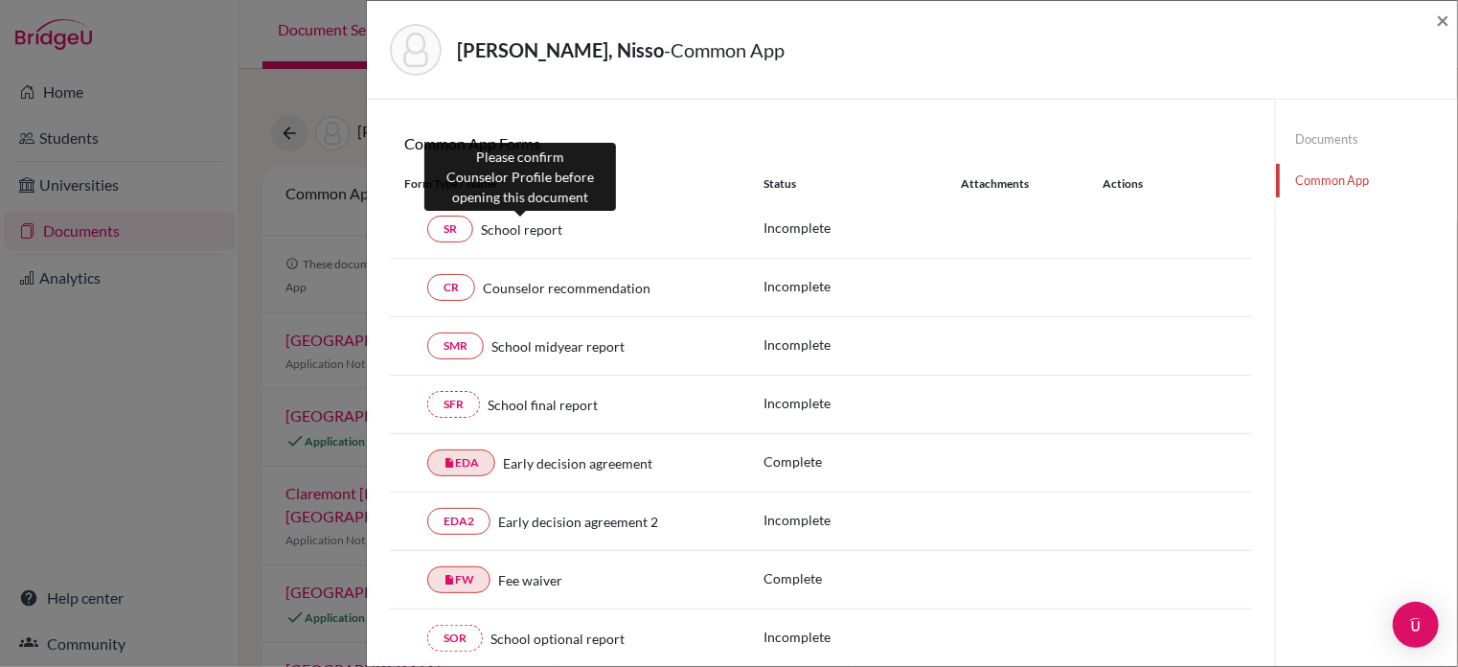
click at [530, 237] on span "School report" at bounding box center [521, 229] width 81 height 20
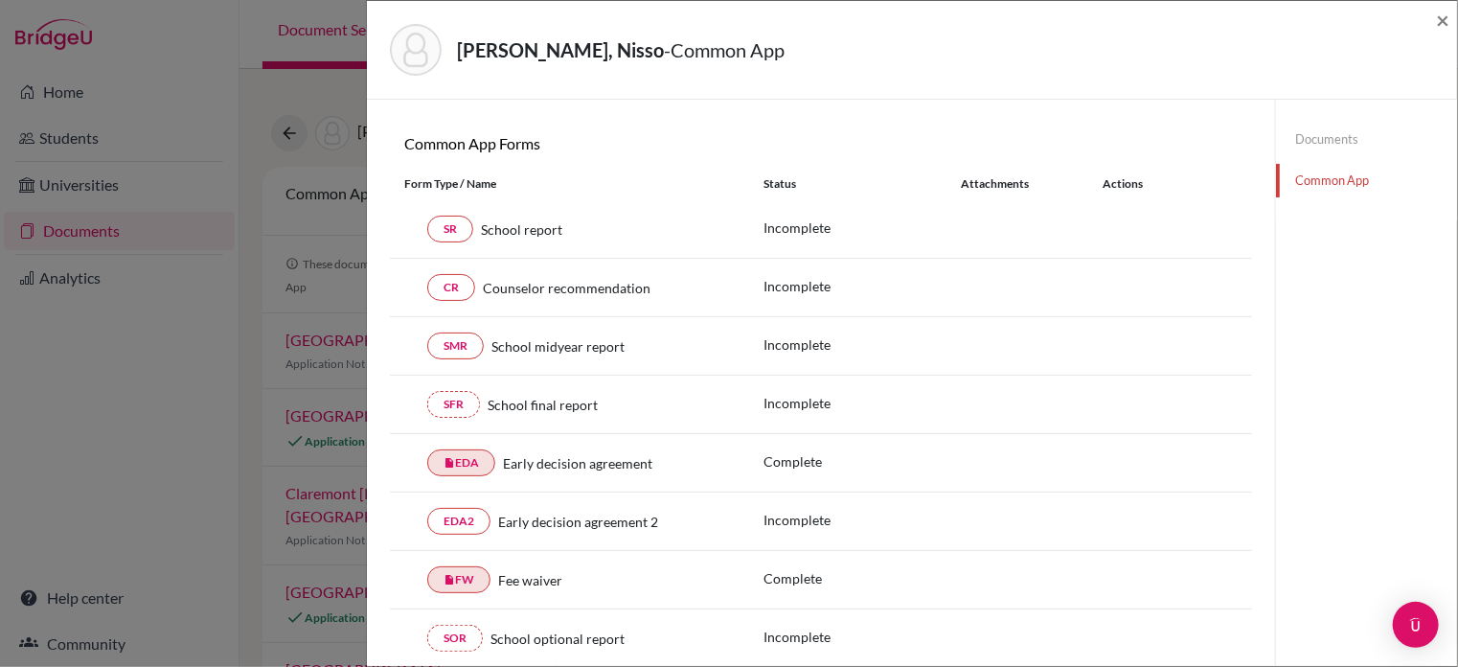
click at [1214, 155] on div "Common App Forms These documents will be sent to all Common App universities se…" at bounding box center [821, 147] width 862 height 26
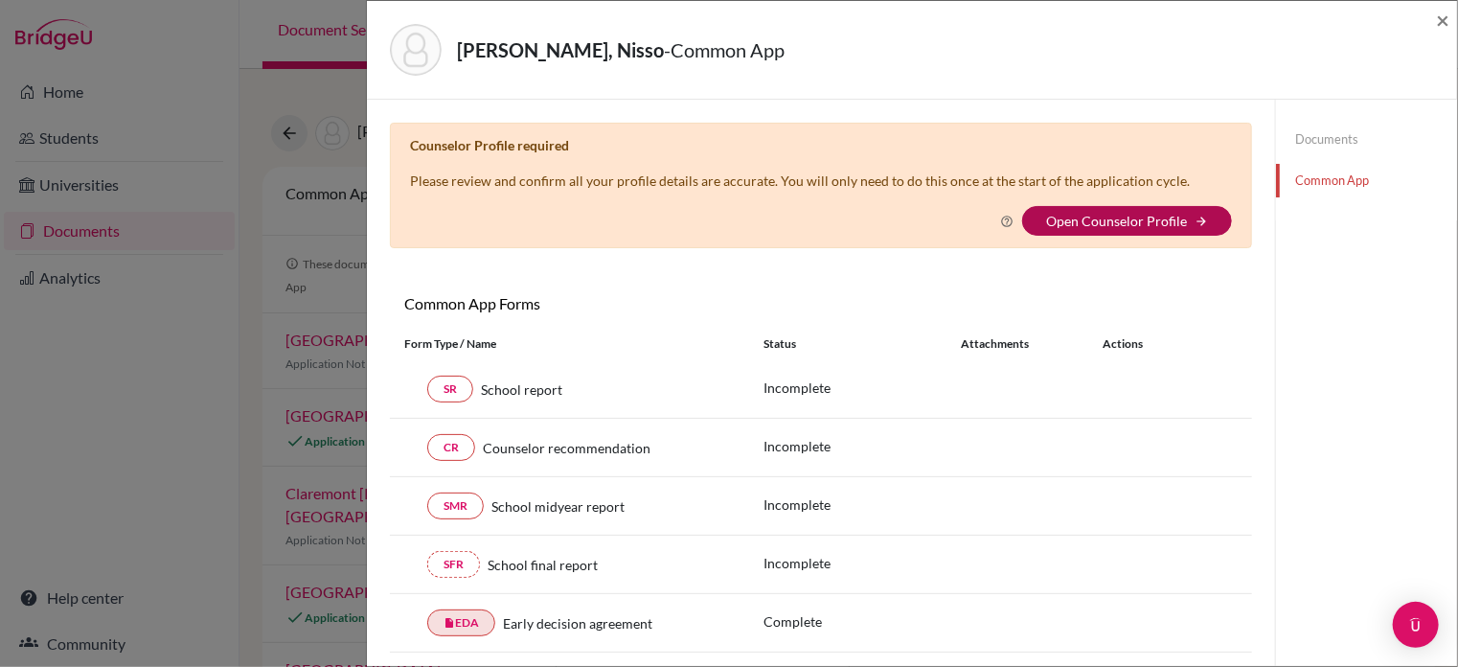
click at [1141, 217] on link "Open Counselor Profile" at bounding box center [1116, 221] width 141 height 16
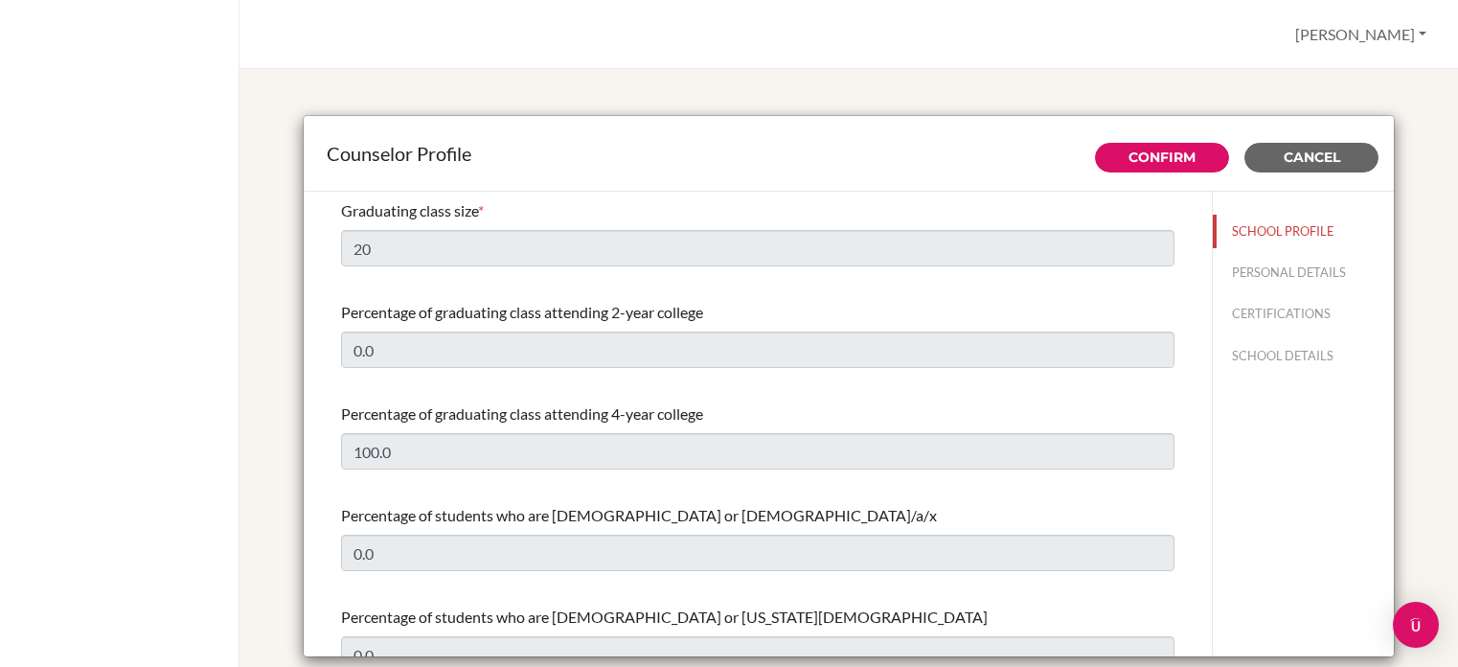
select select "1"
select select "316245"
click at [1142, 149] on link "Confirm" at bounding box center [1162, 157] width 67 height 17
click at [1272, 230] on button "SCHOOL PROFILE" at bounding box center [1303, 232] width 181 height 34
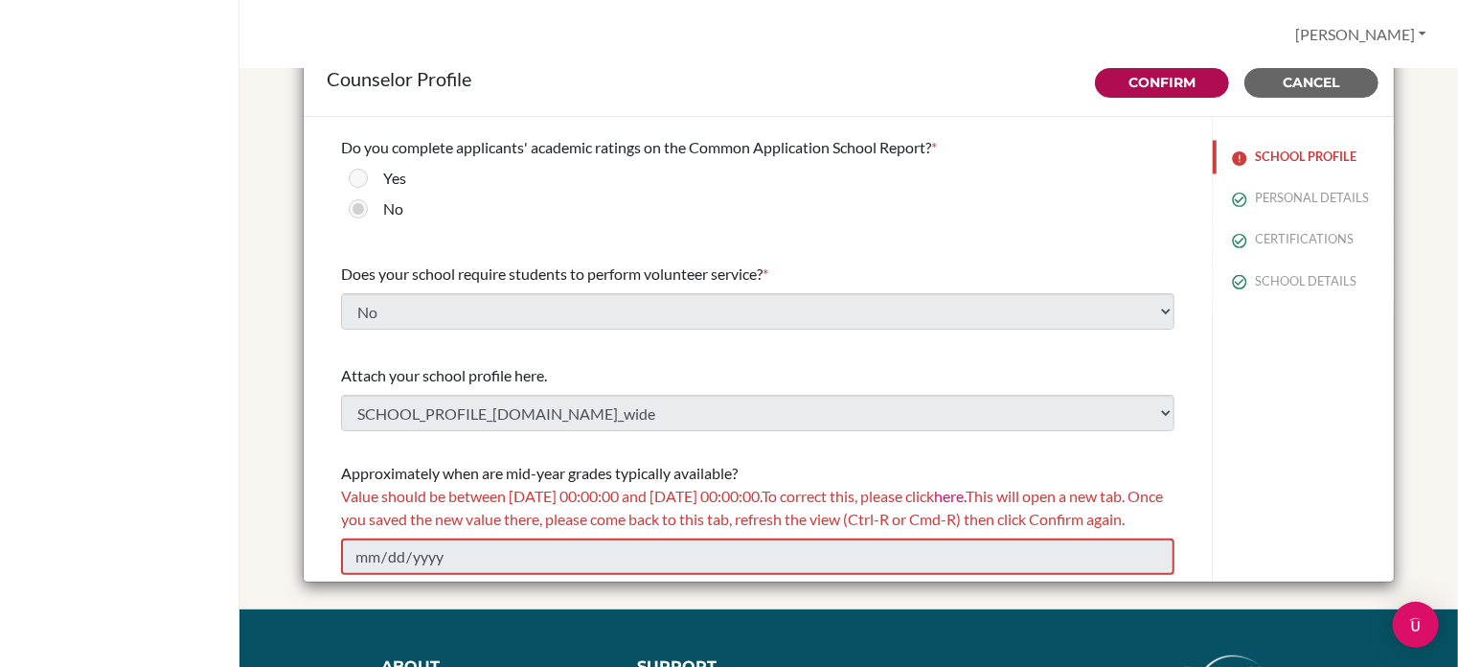
scroll to position [70, 0]
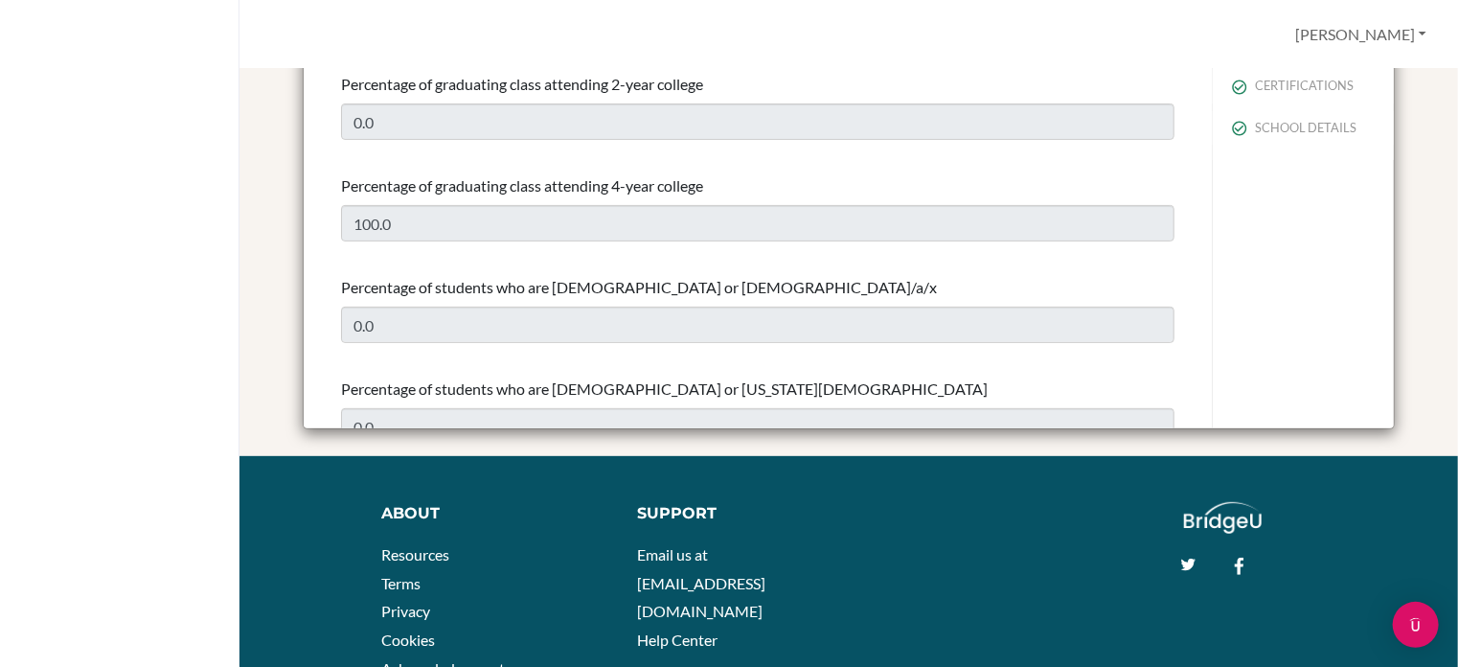
scroll to position [0, 0]
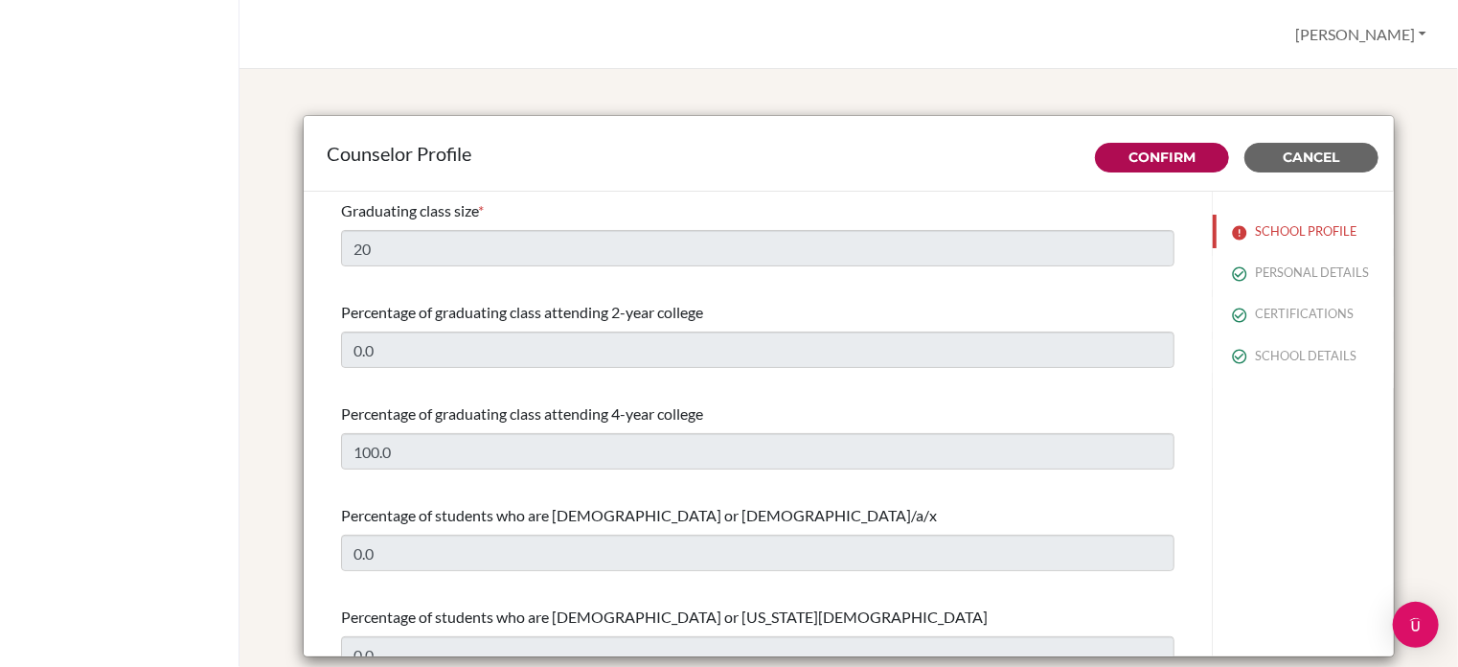
click at [804, 271] on div "Graduating class size * 20" at bounding box center [758, 233] width 834 height 82
click at [1310, 237] on button "SCHOOL PROFILE" at bounding box center [1303, 232] width 181 height 34
click at [1285, 281] on button "PERSONAL DETAILS" at bounding box center [1303, 273] width 181 height 34
type input "[PERSON_NAME]"
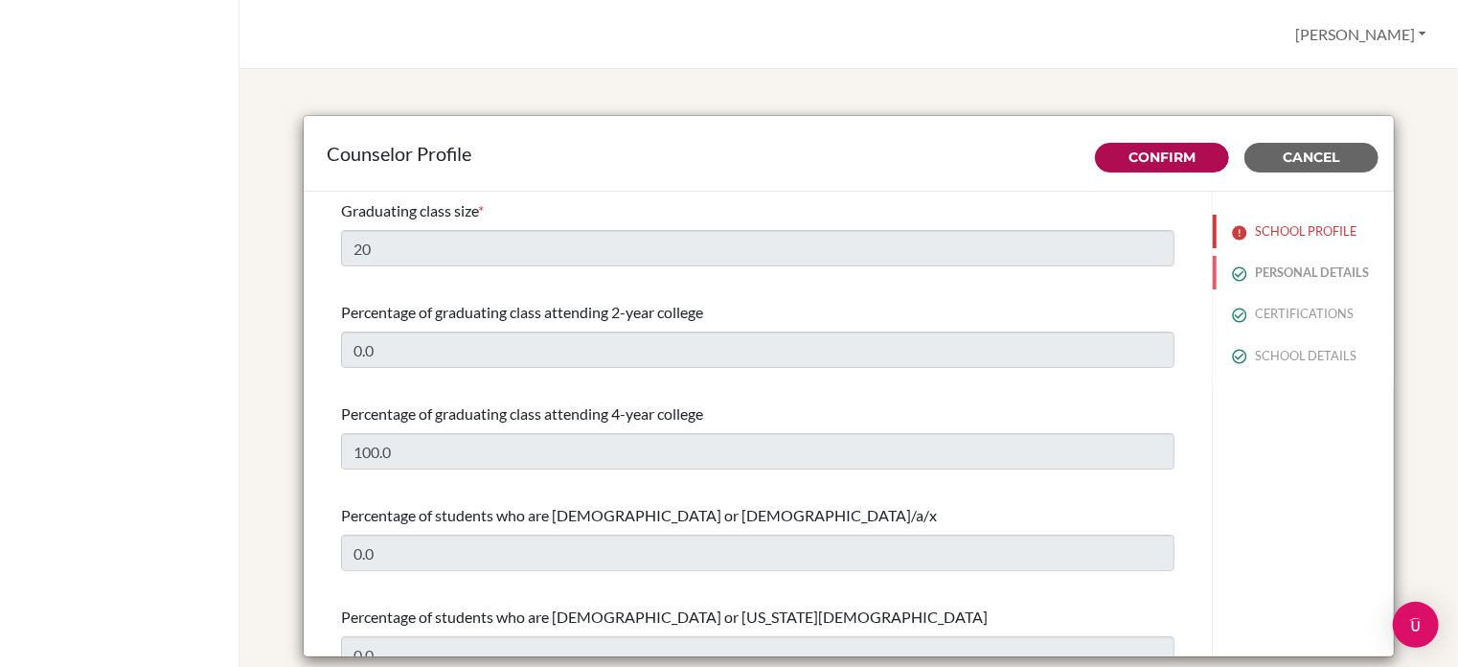
type input "Kurmanali"
type input "College Counselor"
type input "7.7476574345"
type input "collegecounselor@galaxy.edu.kz"
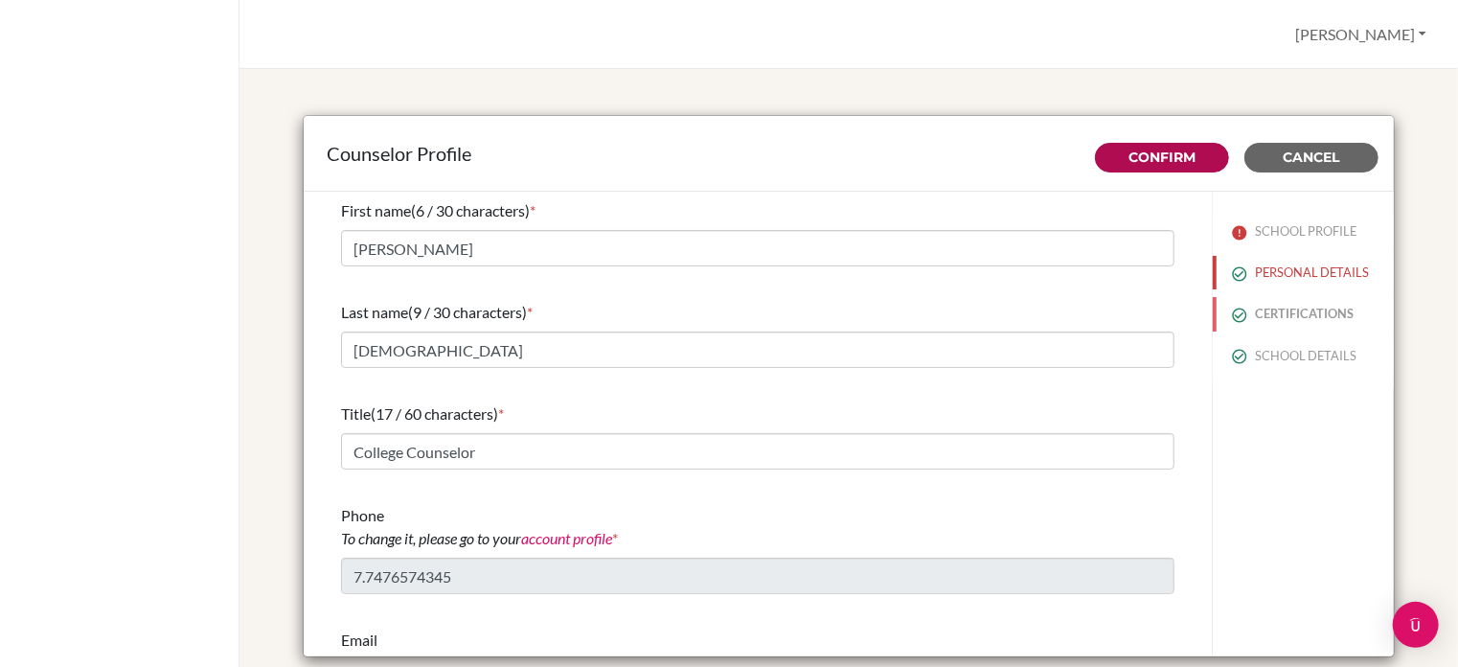
click at [1279, 309] on button "CERTIFICATIONS" at bounding box center [1303, 314] width 181 height 34
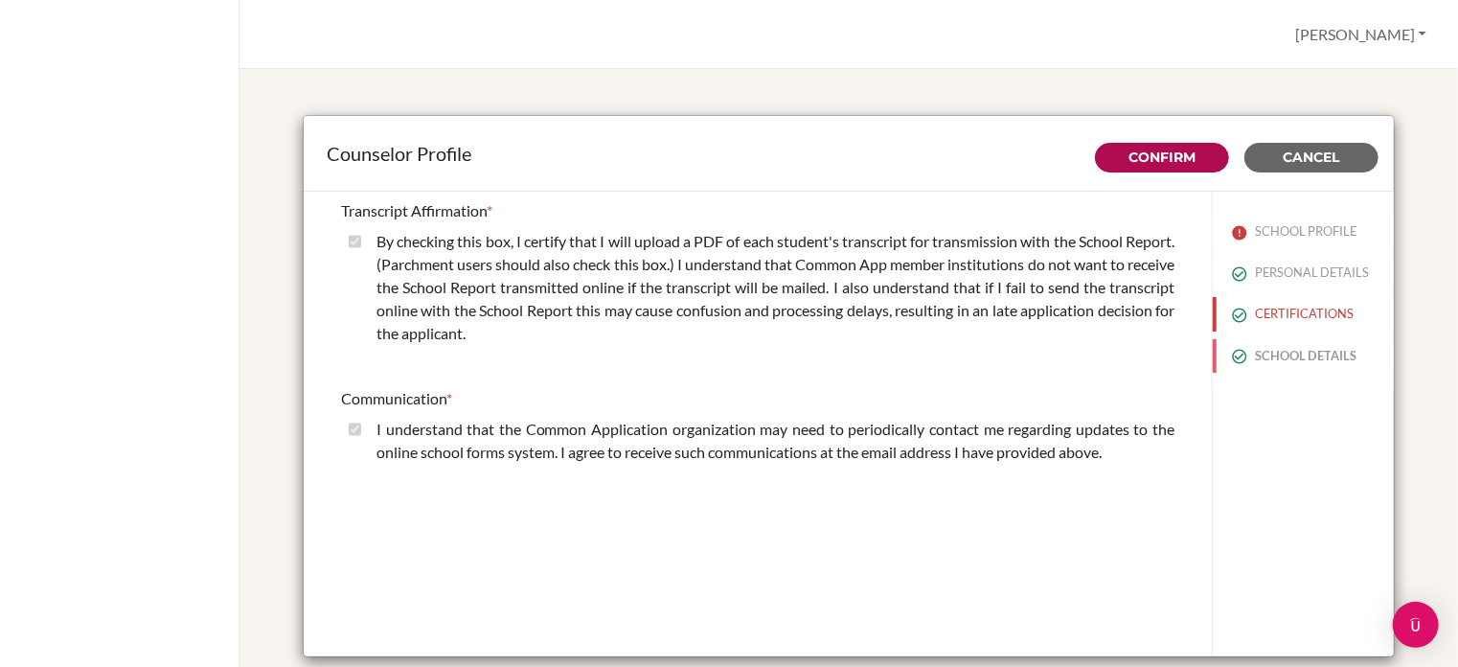
click at [1277, 349] on button "SCHOOL DETAILS" at bounding box center [1303, 356] width 181 height 34
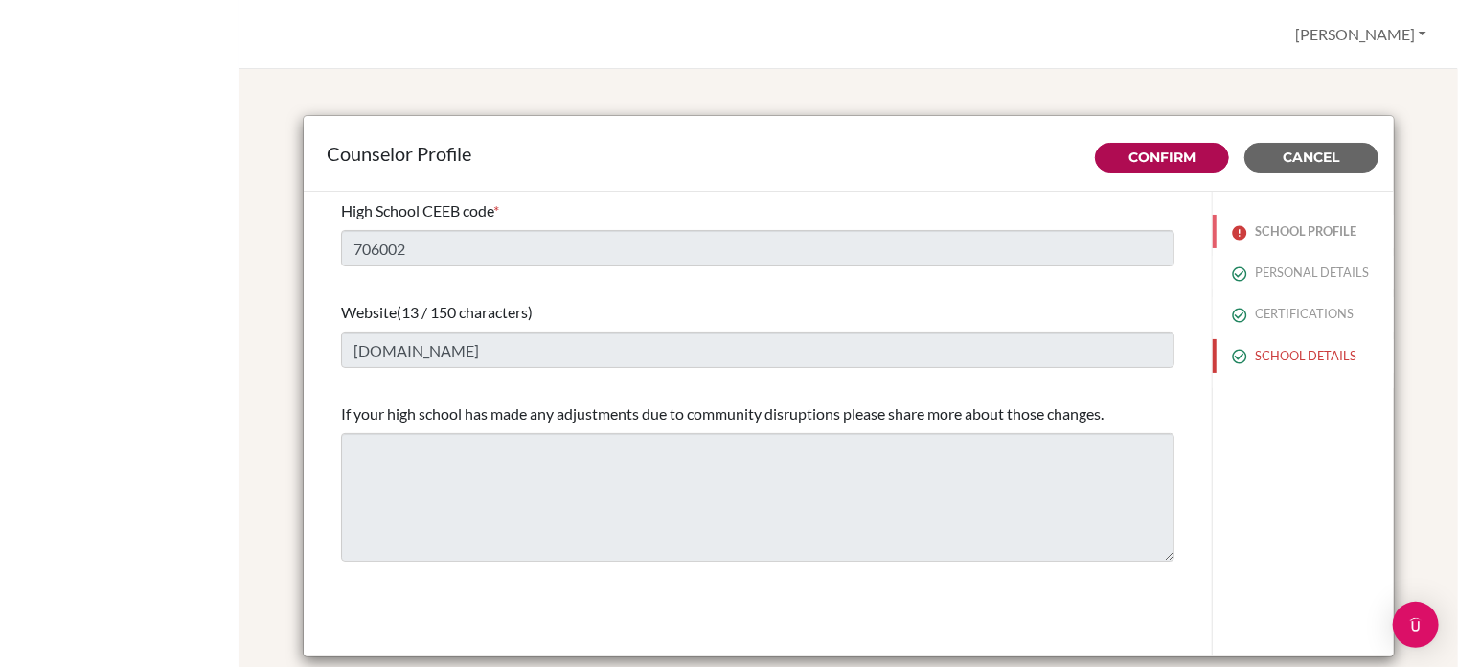
click at [1295, 233] on button "SCHOOL PROFILE" at bounding box center [1303, 232] width 181 height 34
type input "20"
type input "0.0"
select select "1"
select select "316245"
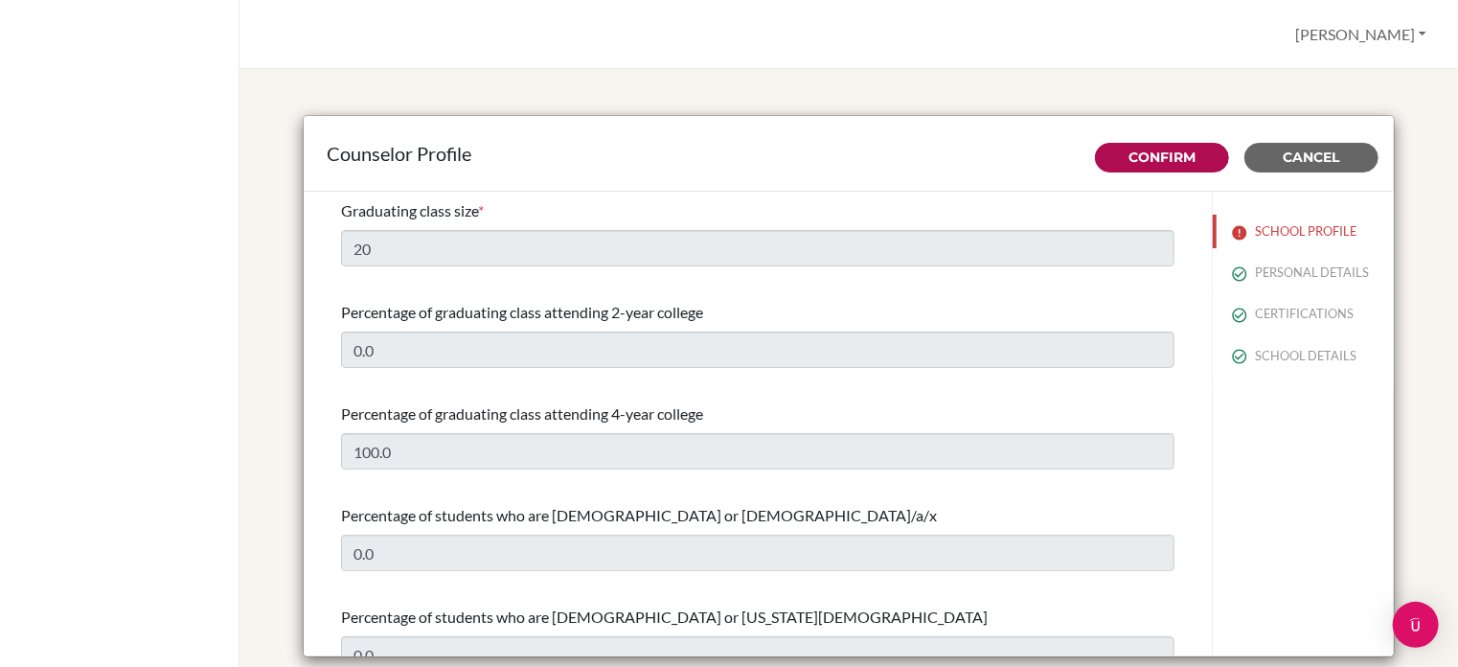
drag, startPoint x: 709, startPoint y: 216, endPoint x: 677, endPoint y: 224, distance: 32.8
click at [677, 224] on div "Graduating class size * 20" at bounding box center [758, 233] width 834 height 82
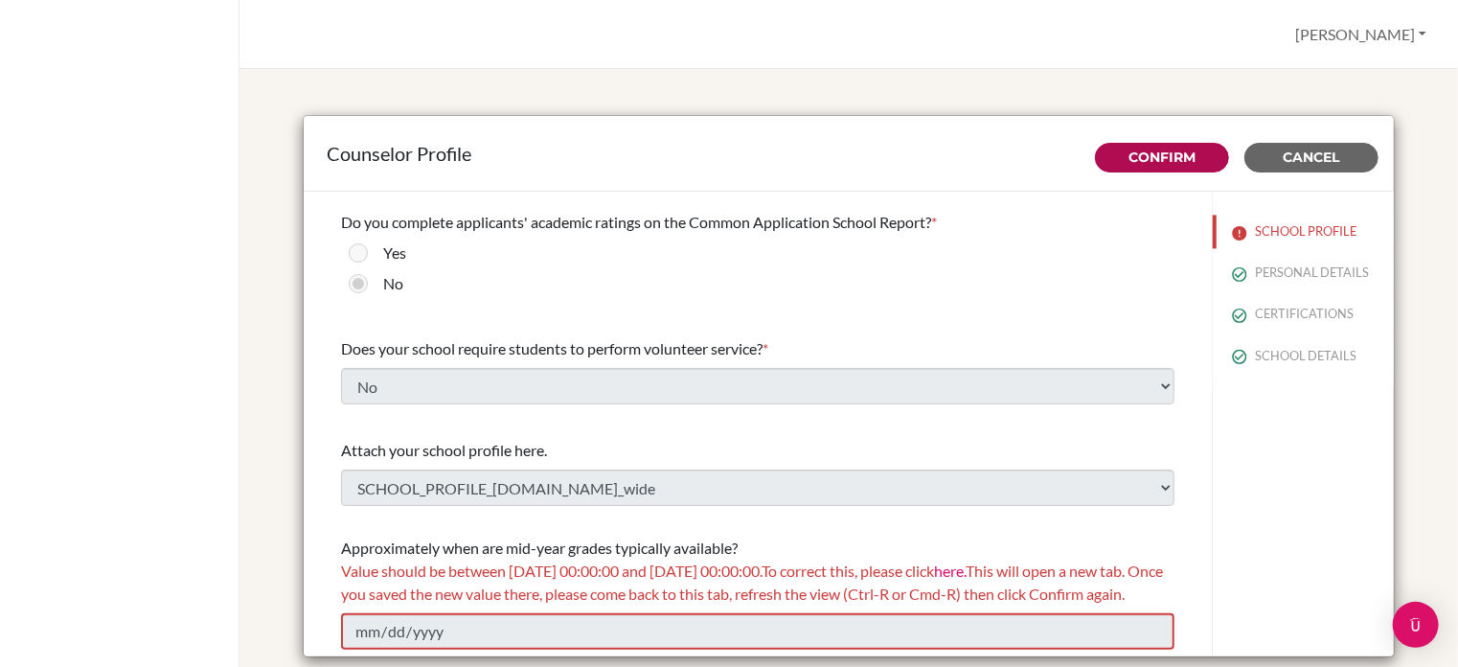
scroll to position [335, 0]
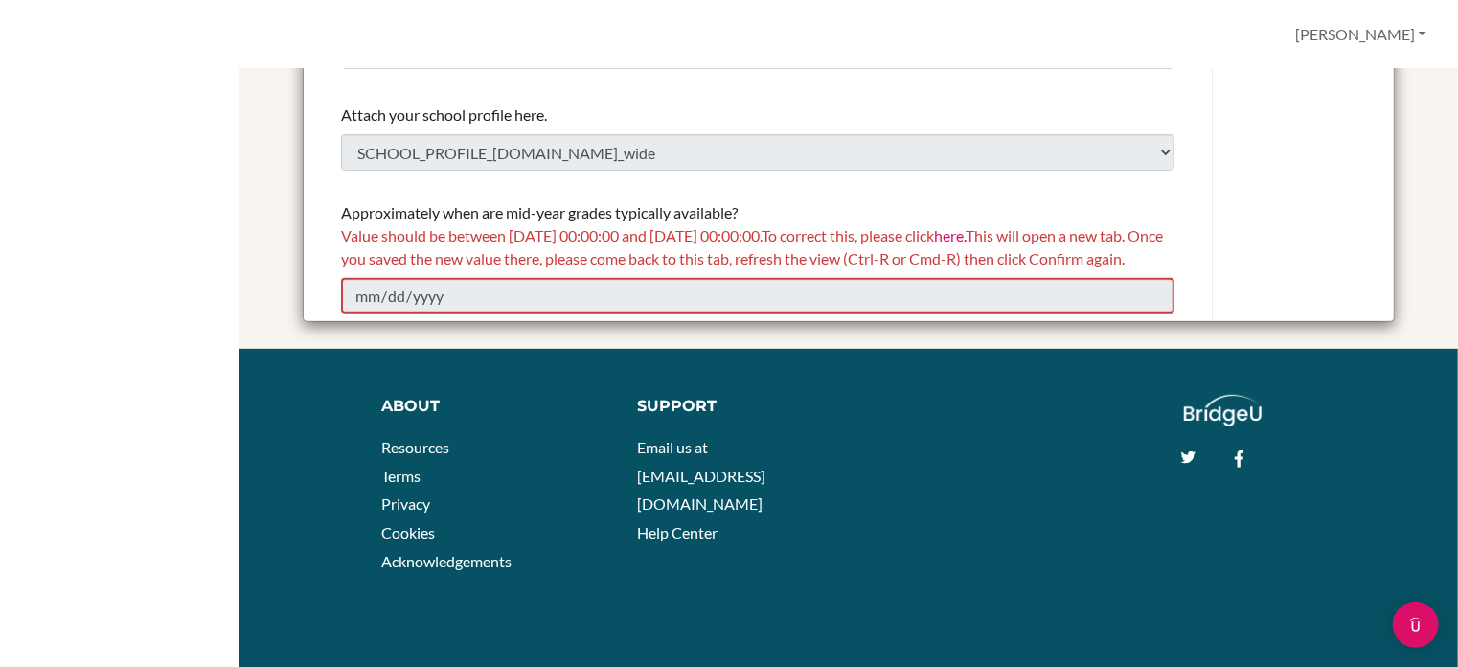
click at [466, 240] on span "Value should be between 01/01/2025 00:00:00 and 12/31/2026 00:00:00. To correct…" at bounding box center [752, 246] width 822 height 41
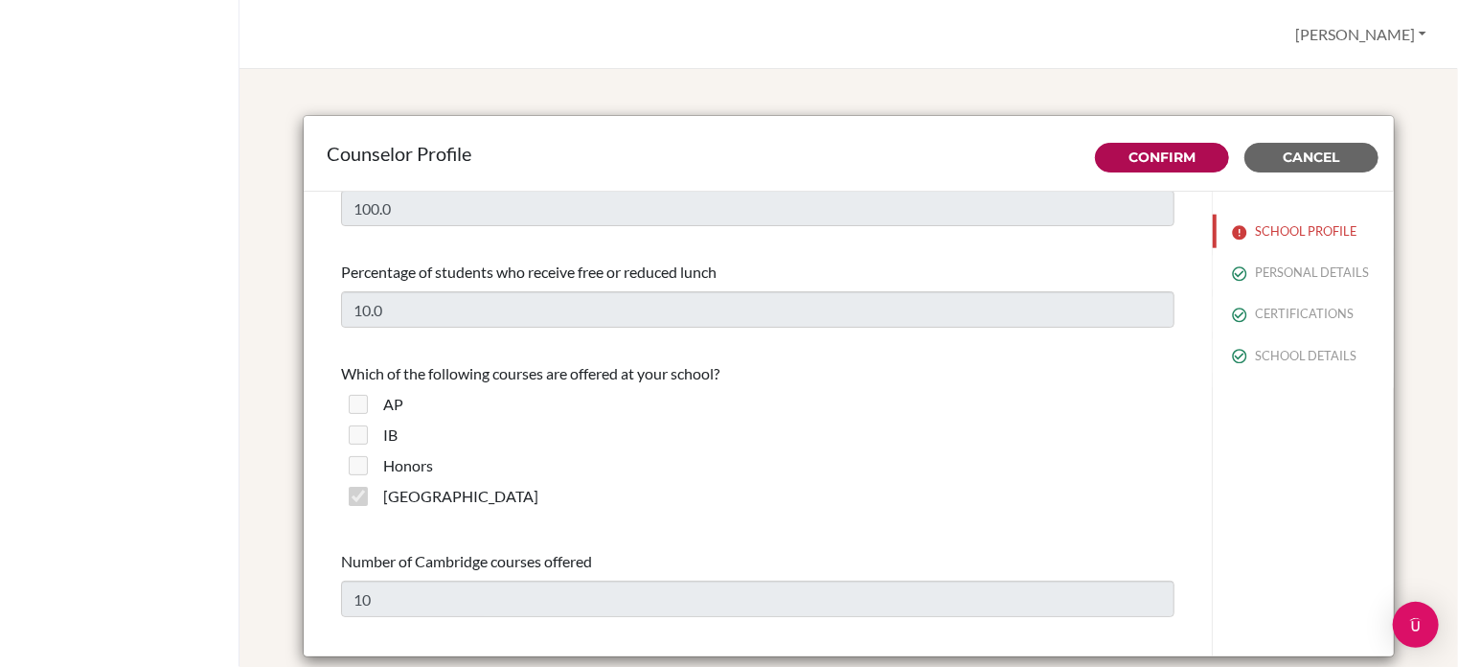
scroll to position [1161, 0]
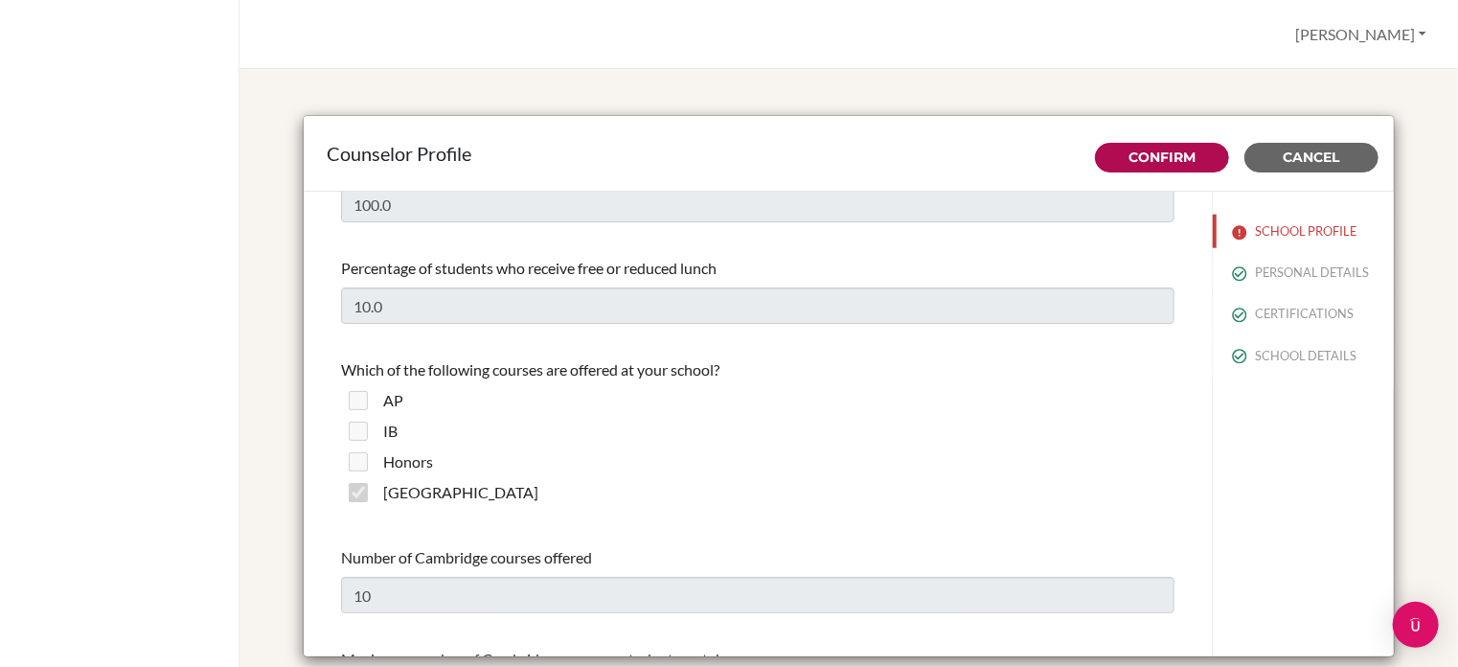
click at [421, 501] on label "Cambridge" at bounding box center [460, 492] width 155 height 23
click at [1311, 156] on span "Cancel" at bounding box center [1312, 157] width 57 height 17
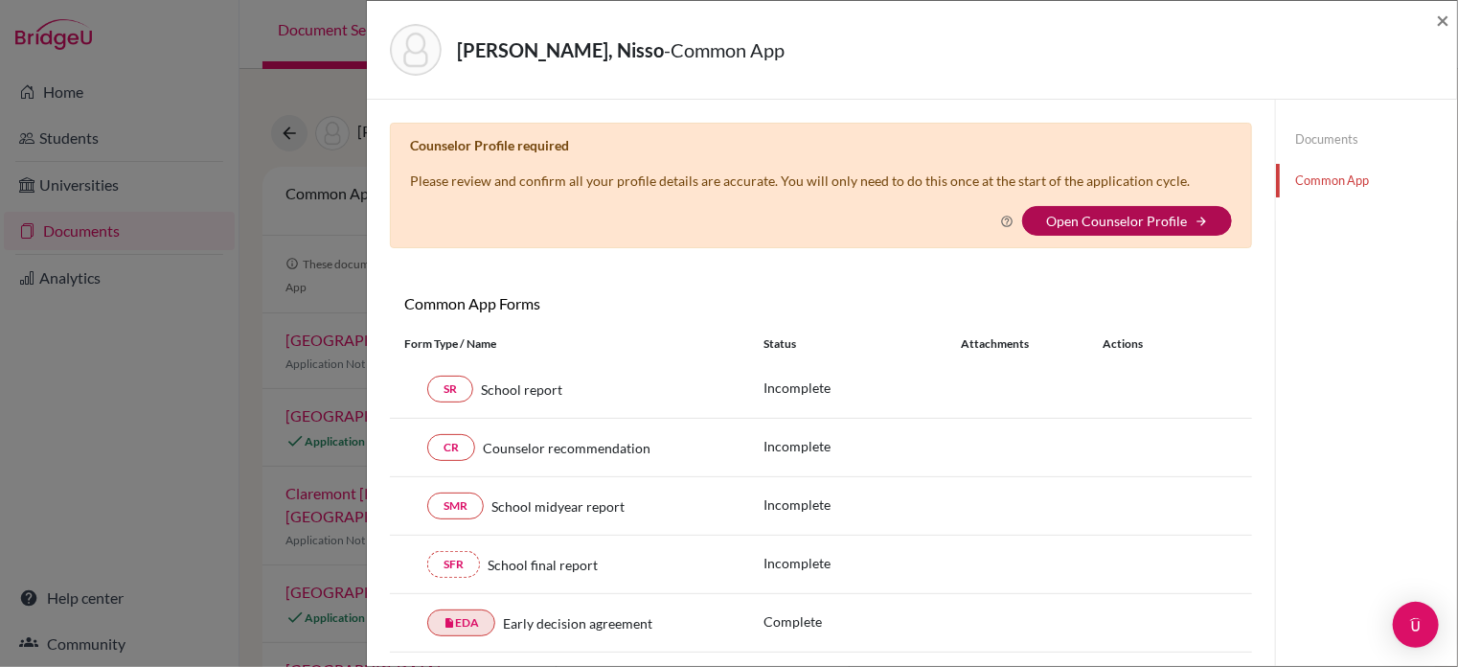
click at [1107, 214] on link "Open Counselor Profile" at bounding box center [1116, 221] width 141 height 16
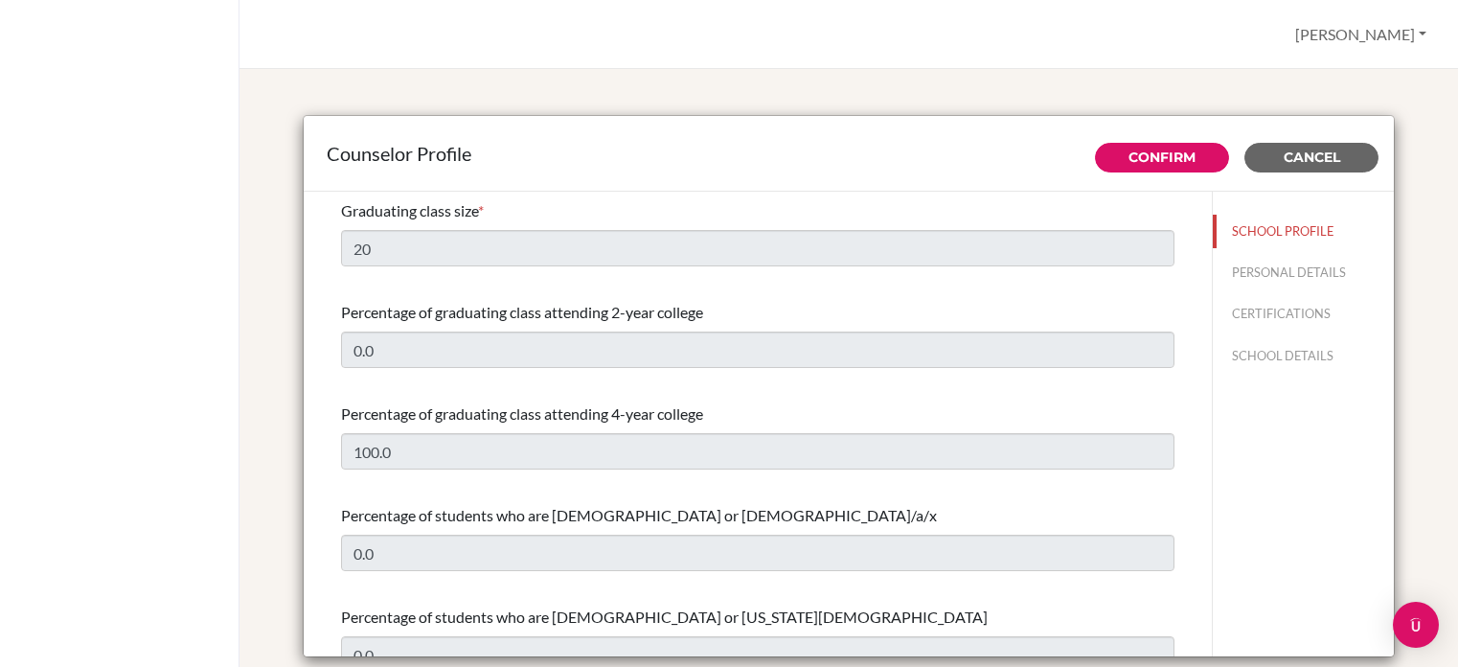
select select "1"
select select "316245"
click at [1391, 98] on div "Counselor Profile Confirm Cancel Graduating class size * 20 Percentage of gradu…" at bounding box center [849, 388] width 1173 height 592
click at [1317, 160] on span "Cancel" at bounding box center [1312, 157] width 57 height 17
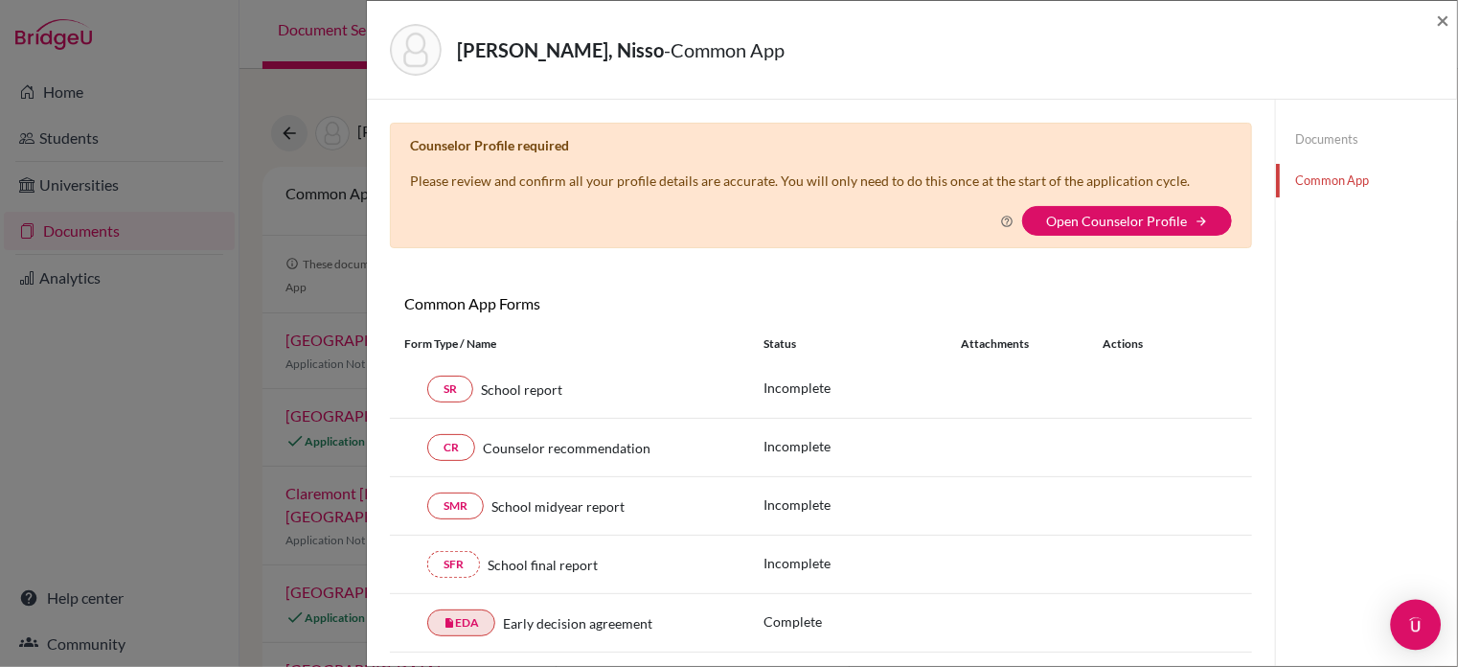
click at [1416, 630] on img "Open Intercom Messenger" at bounding box center [1416, 624] width 25 height 25
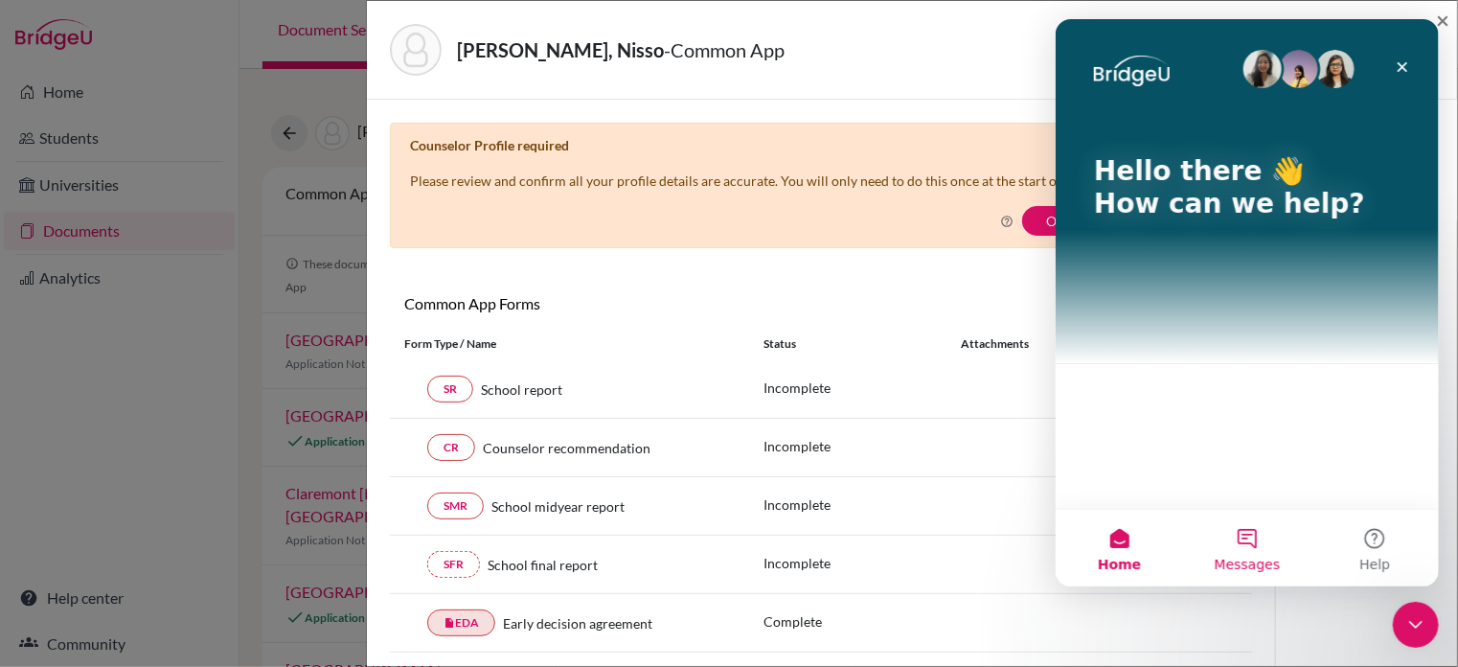
click at [1254, 548] on button "Messages" at bounding box center [1245, 548] width 127 height 77
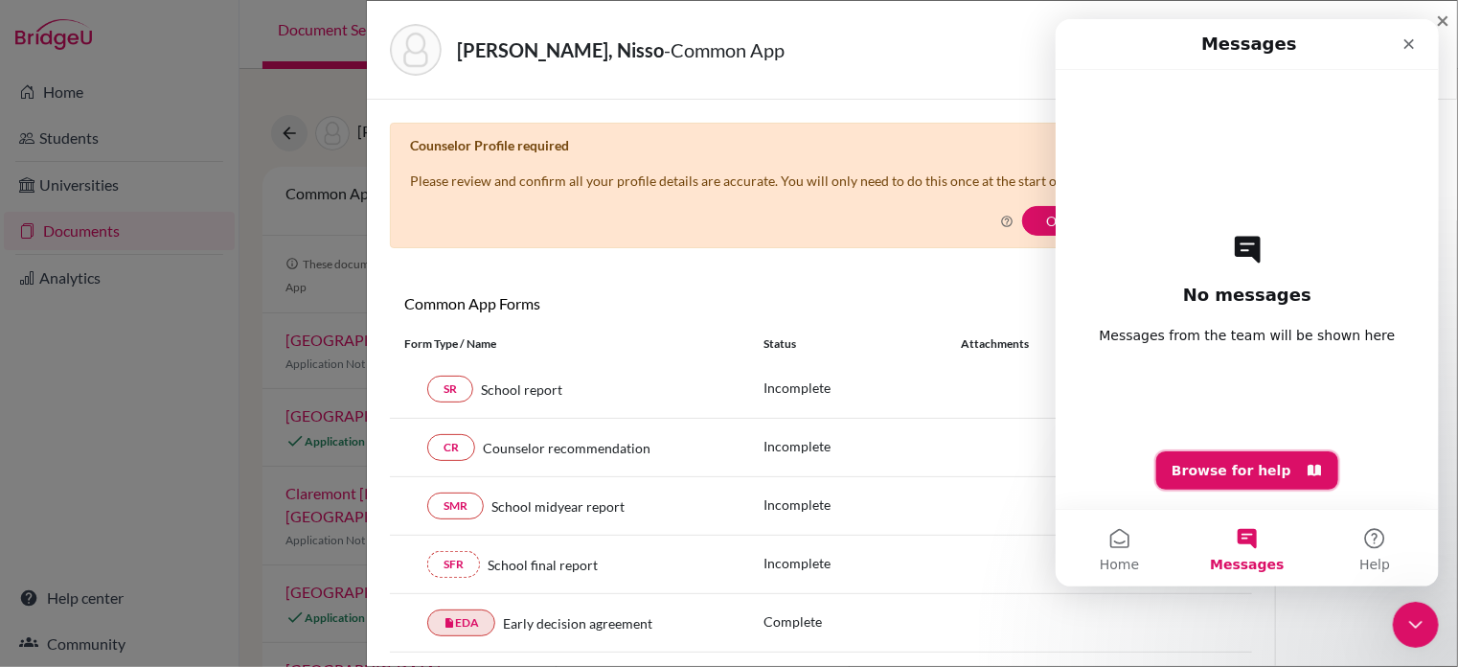
click at [1233, 477] on button "Browse for help" at bounding box center [1246, 470] width 182 height 38
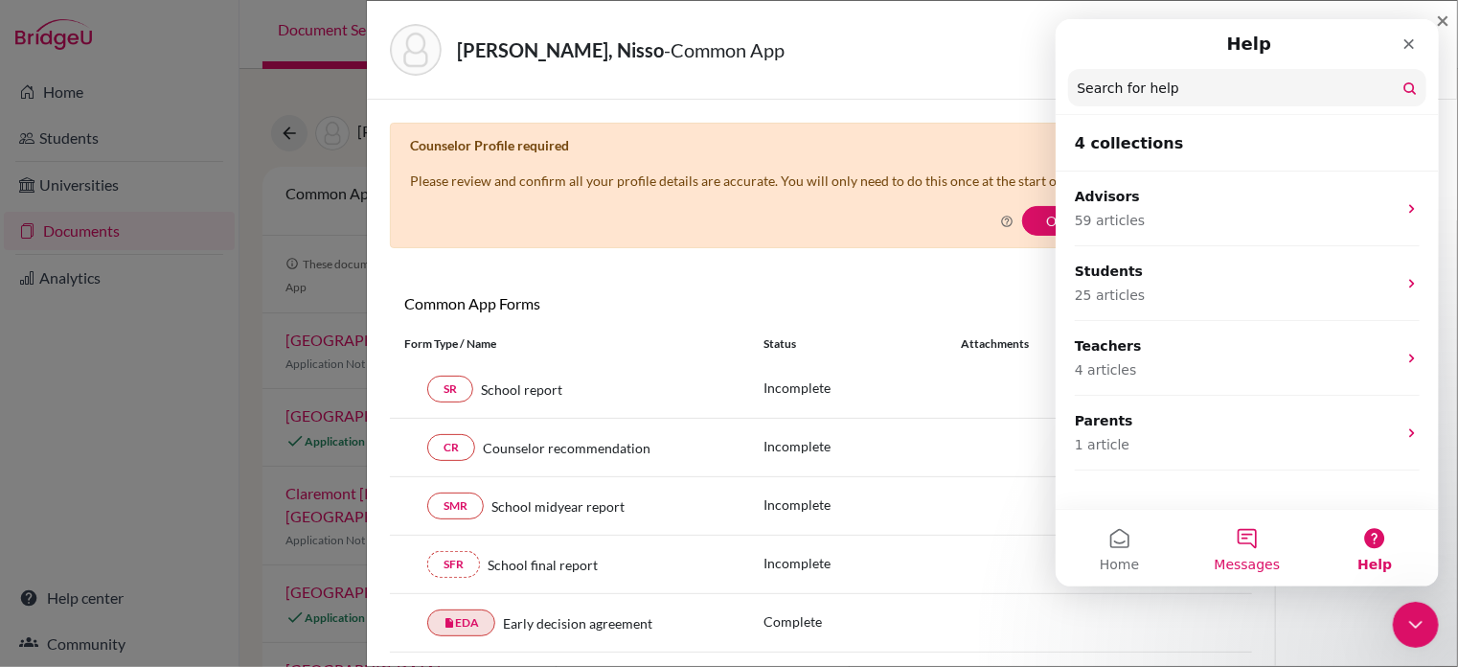
click at [1239, 545] on button "Messages" at bounding box center [1245, 548] width 127 height 77
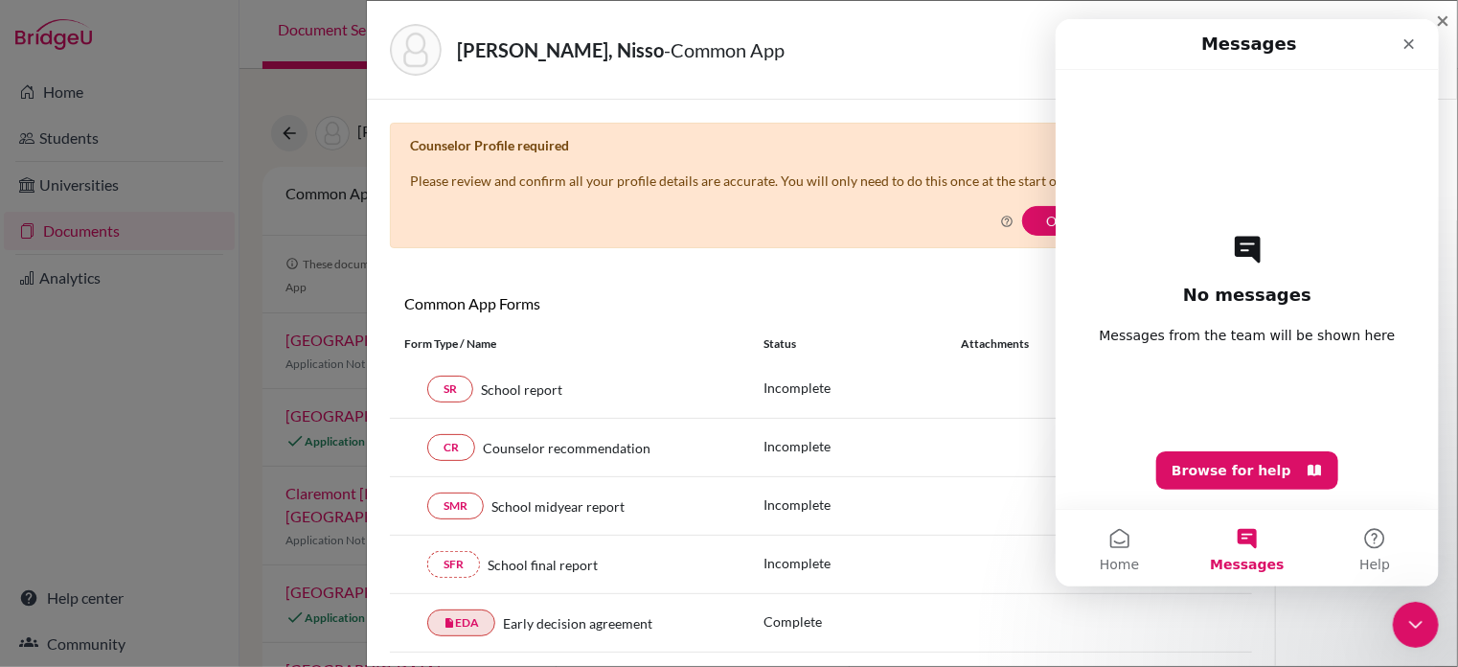
click at [857, 283] on div "× Counselor Profile required Please review and confirm all your profile details…" at bounding box center [821, 505] width 862 height 764
click at [1380, 558] on span "Help" at bounding box center [1374, 564] width 31 height 13
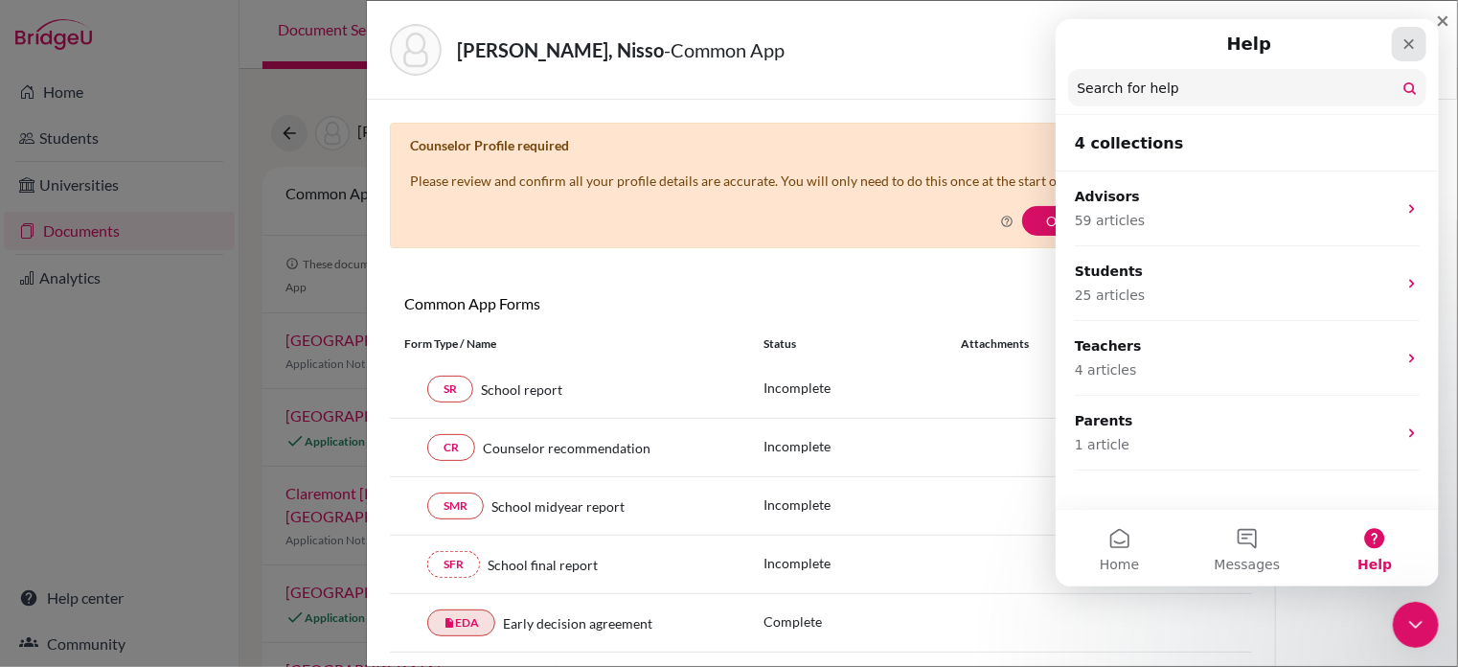
click at [1414, 38] on icon "Close" at bounding box center [1408, 43] width 15 height 15
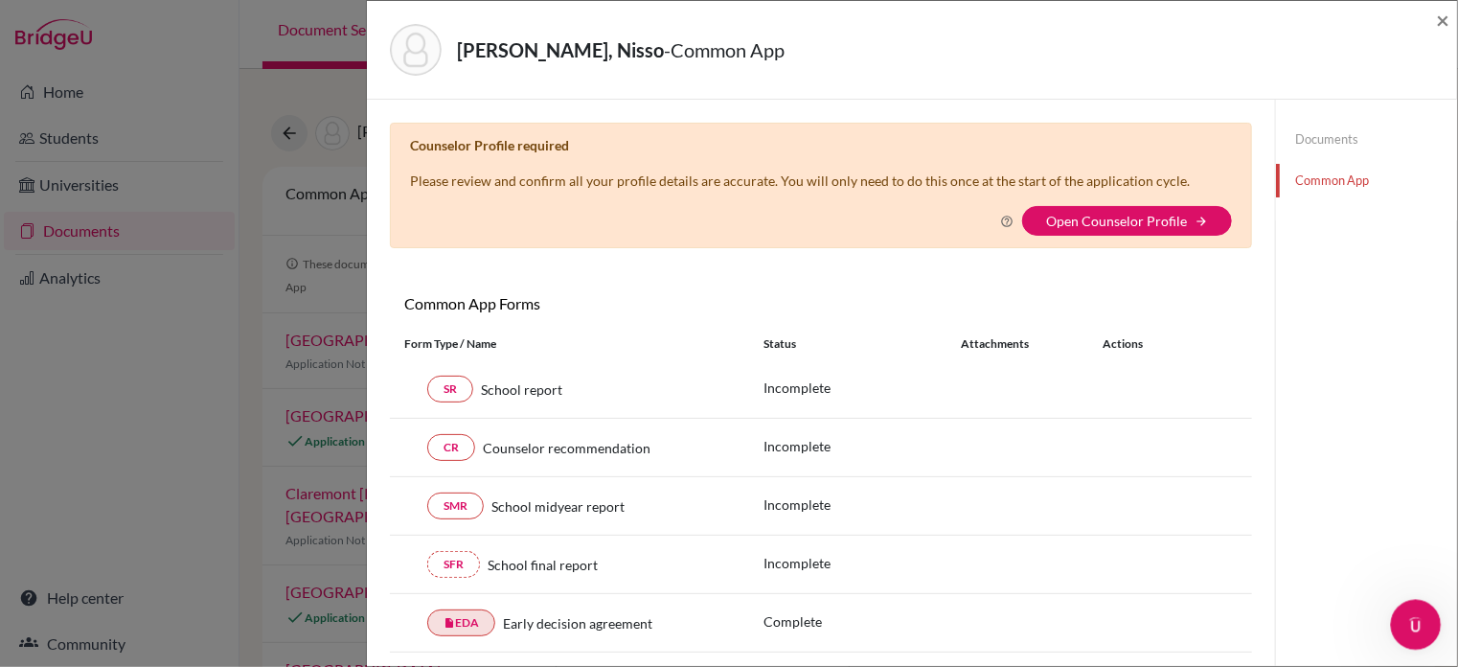
click at [1403, 618] on icon "Open Intercom Messenger" at bounding box center [1414, 622] width 32 height 32
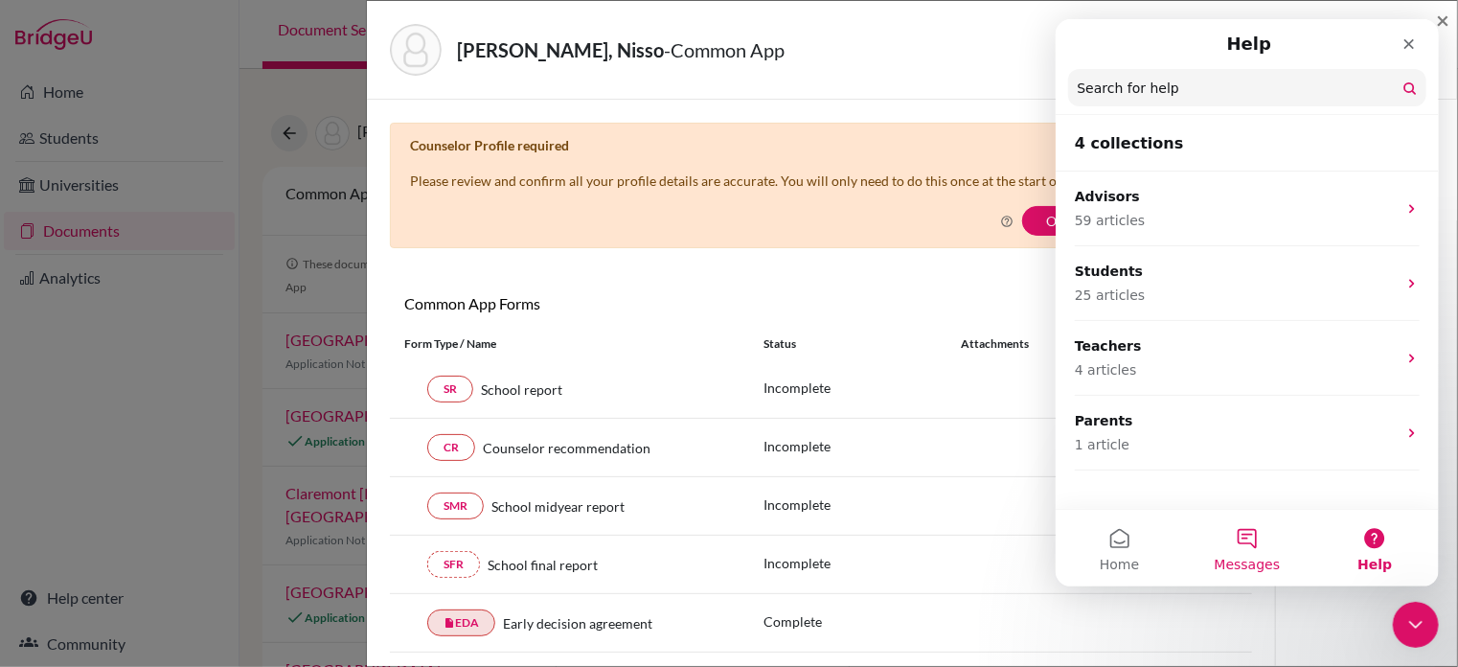
click at [1231, 558] on span "Messages" at bounding box center [1247, 564] width 66 height 13
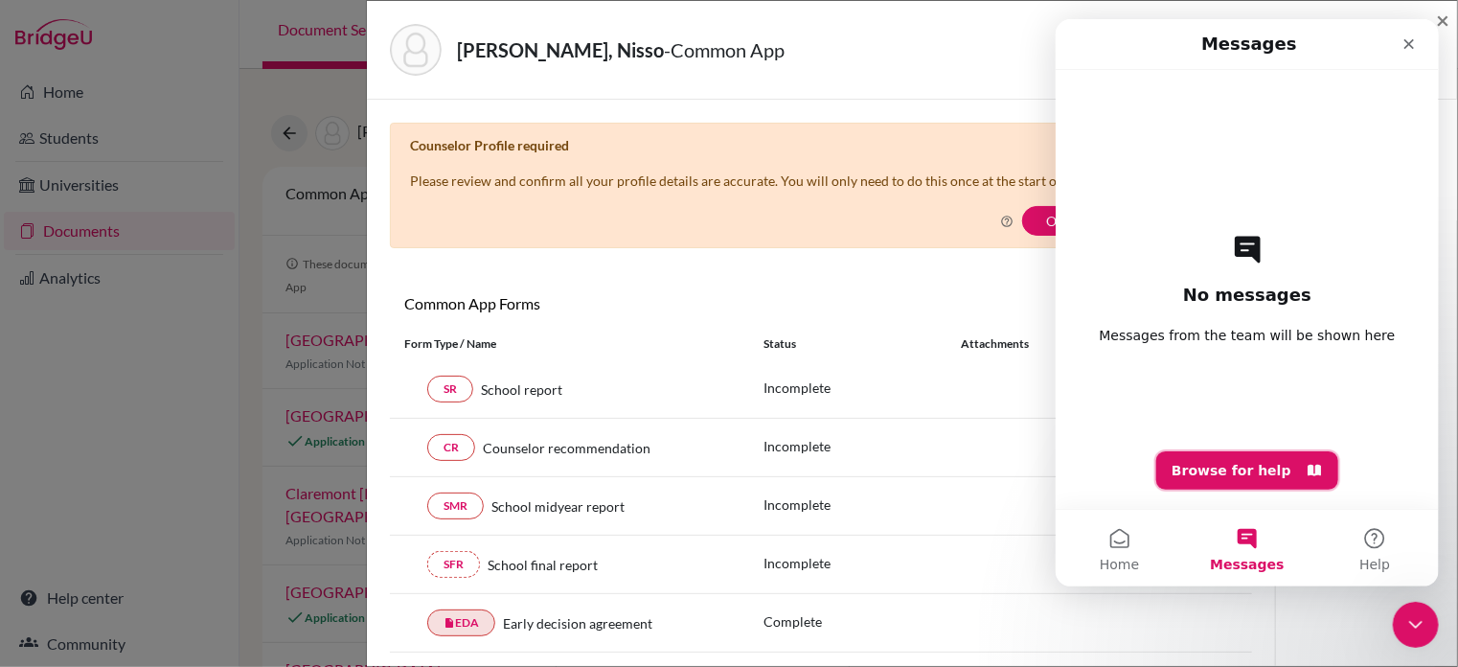
click at [1237, 477] on button "Browse for help" at bounding box center [1246, 470] width 182 height 38
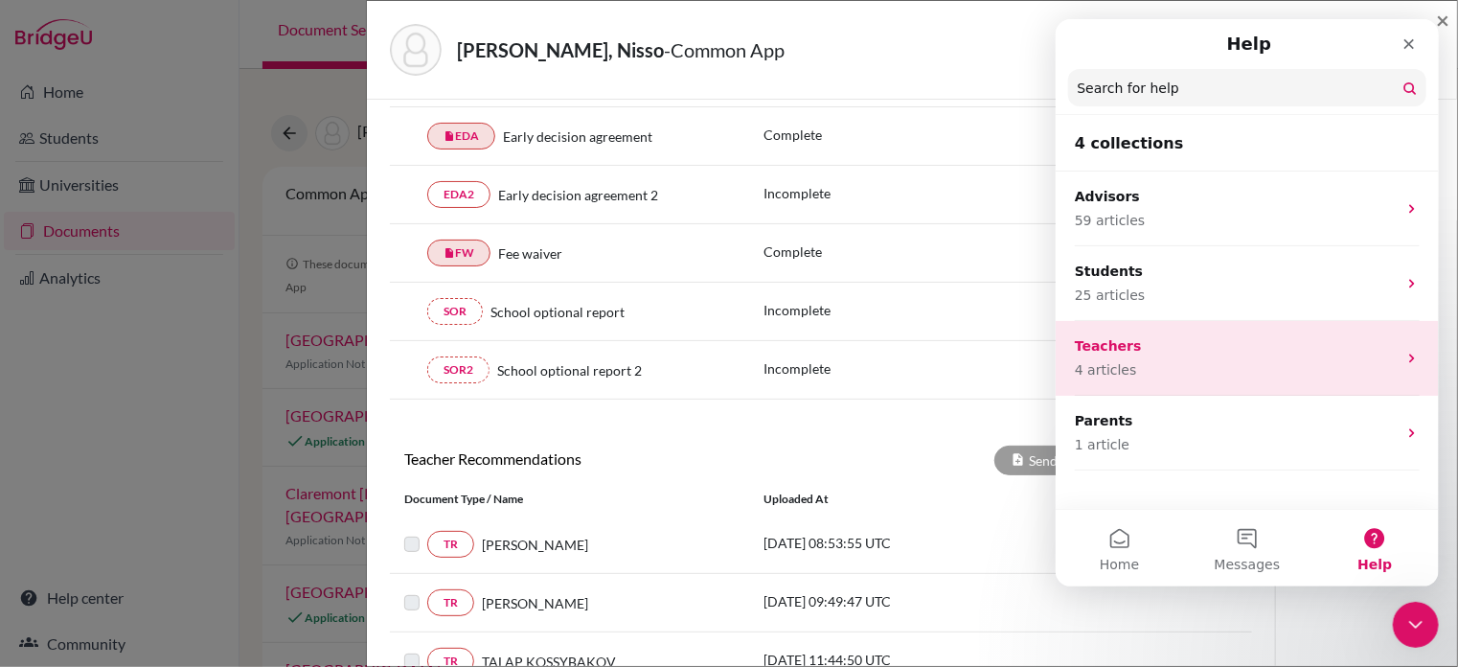
scroll to position [482, 0]
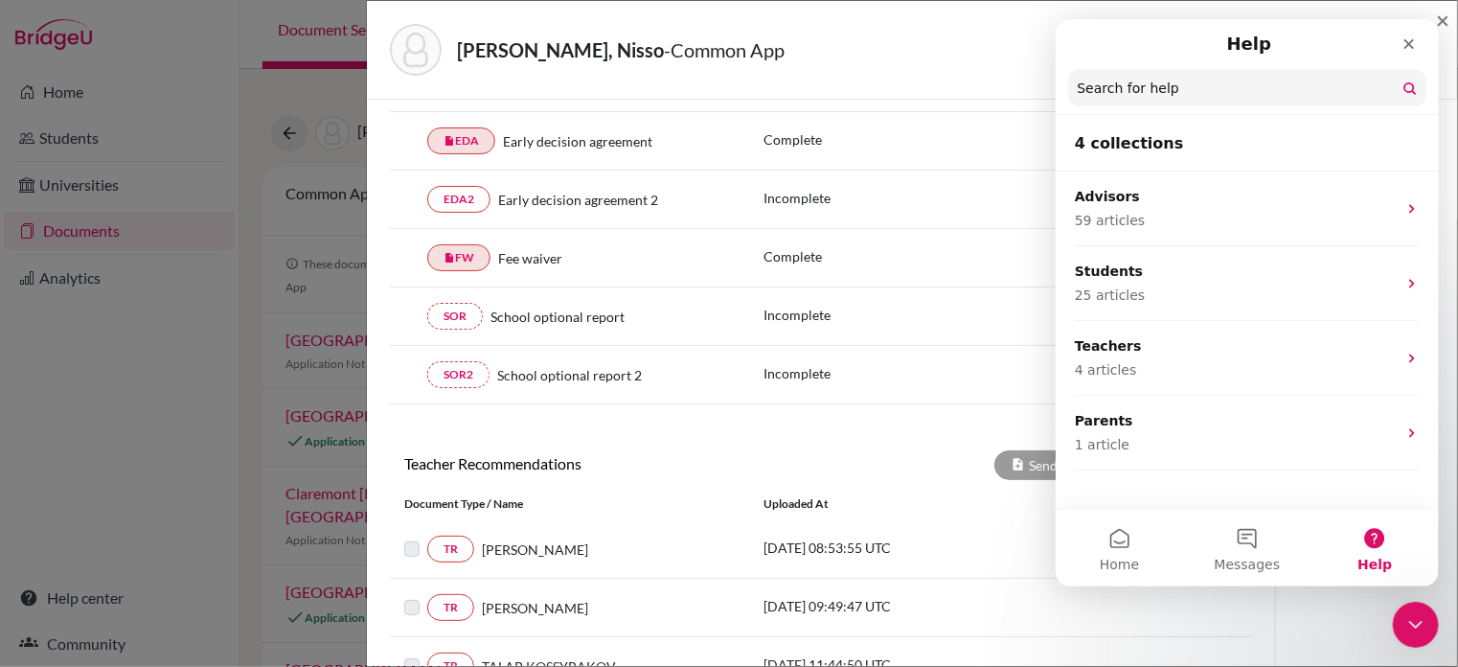
click at [853, 462] on div "Send Teacher Recommendations" at bounding box center [1036, 465] width 431 height 30
click at [1408, 41] on icon "Close" at bounding box center [1408, 43] width 15 height 15
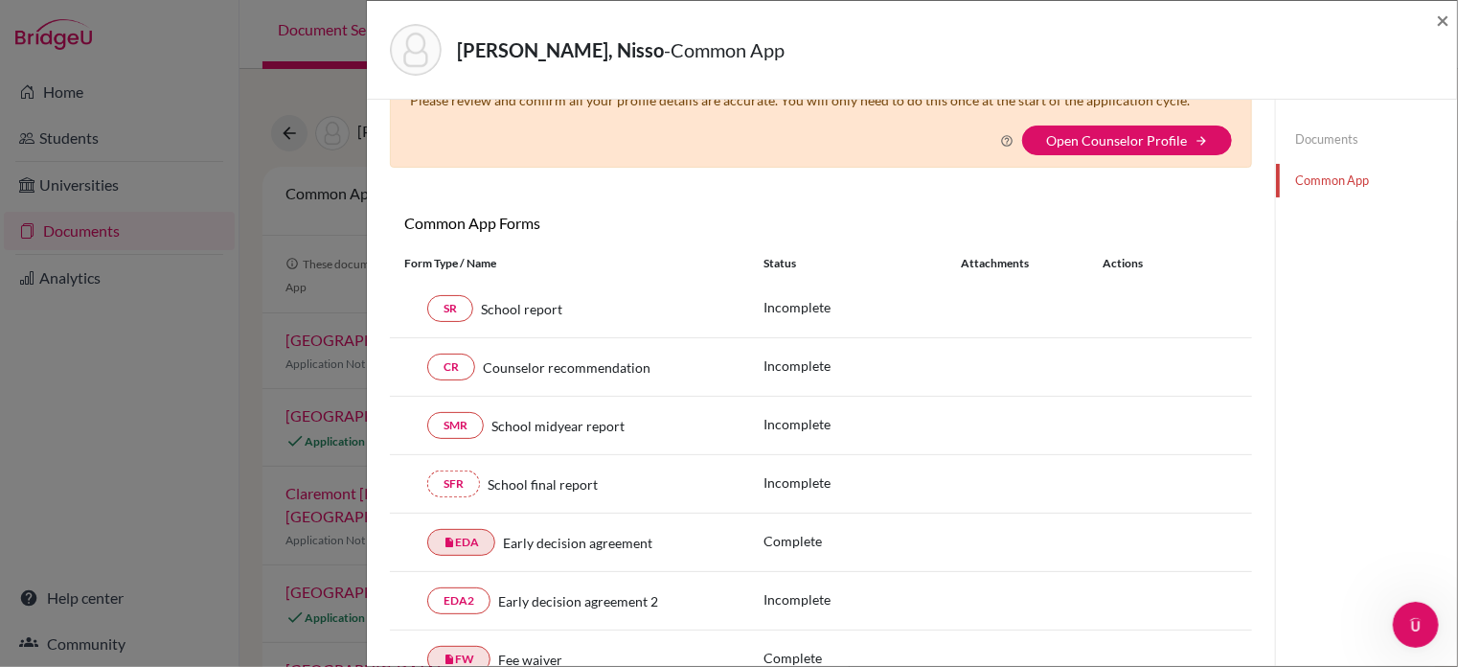
scroll to position [0, 0]
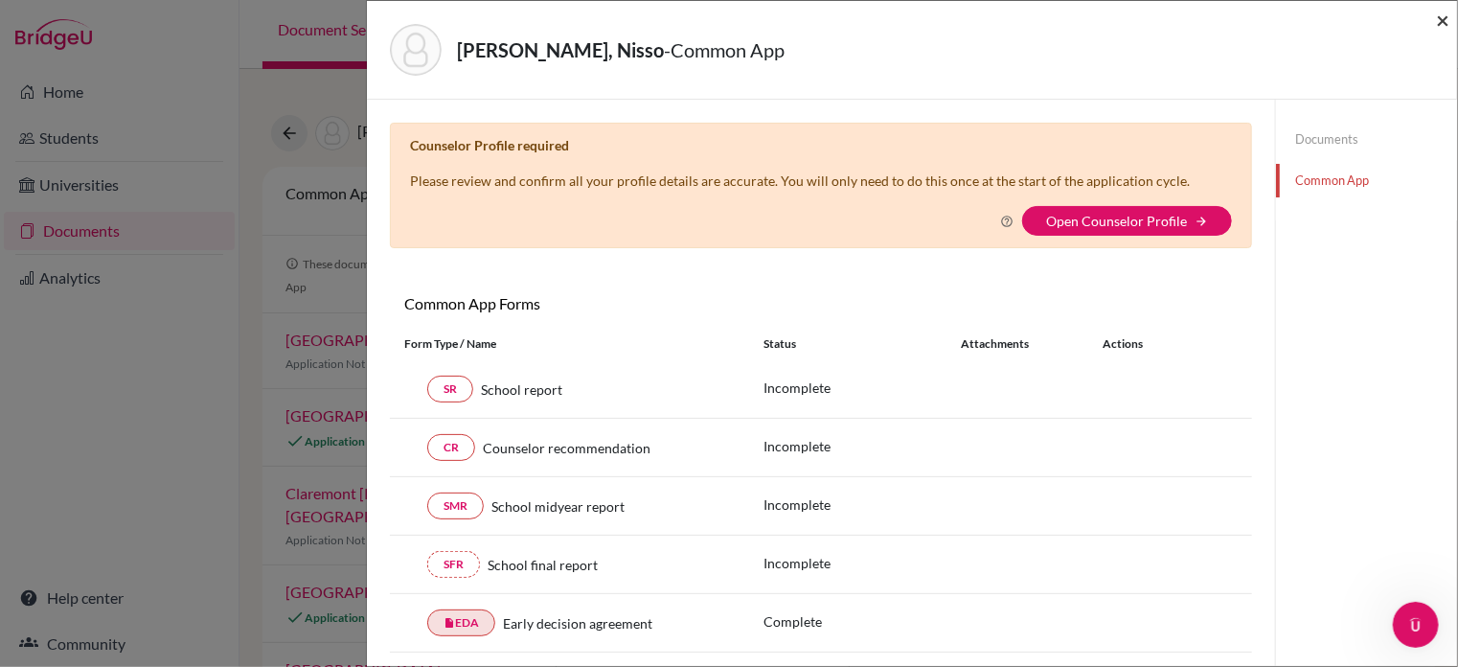
click at [1449, 18] on span "×" at bounding box center [1442, 20] width 13 height 28
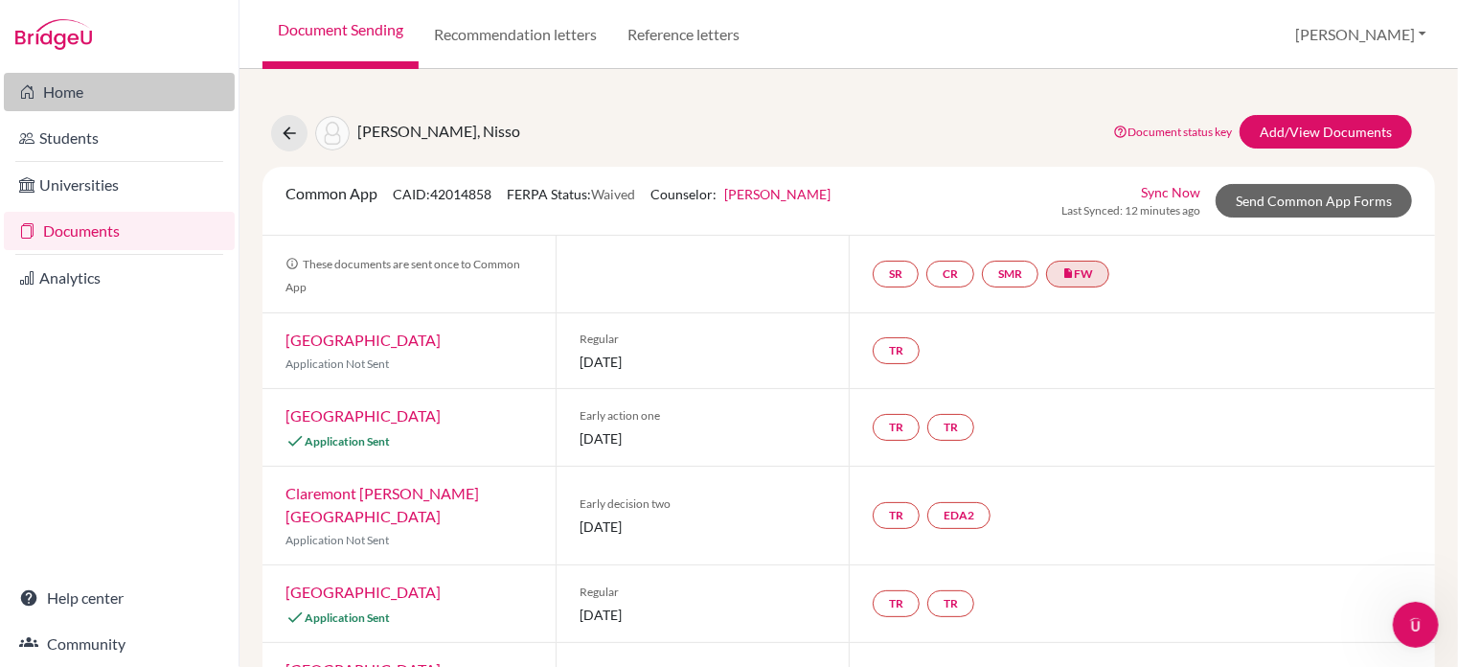
click at [80, 85] on link "Home" at bounding box center [119, 92] width 231 height 38
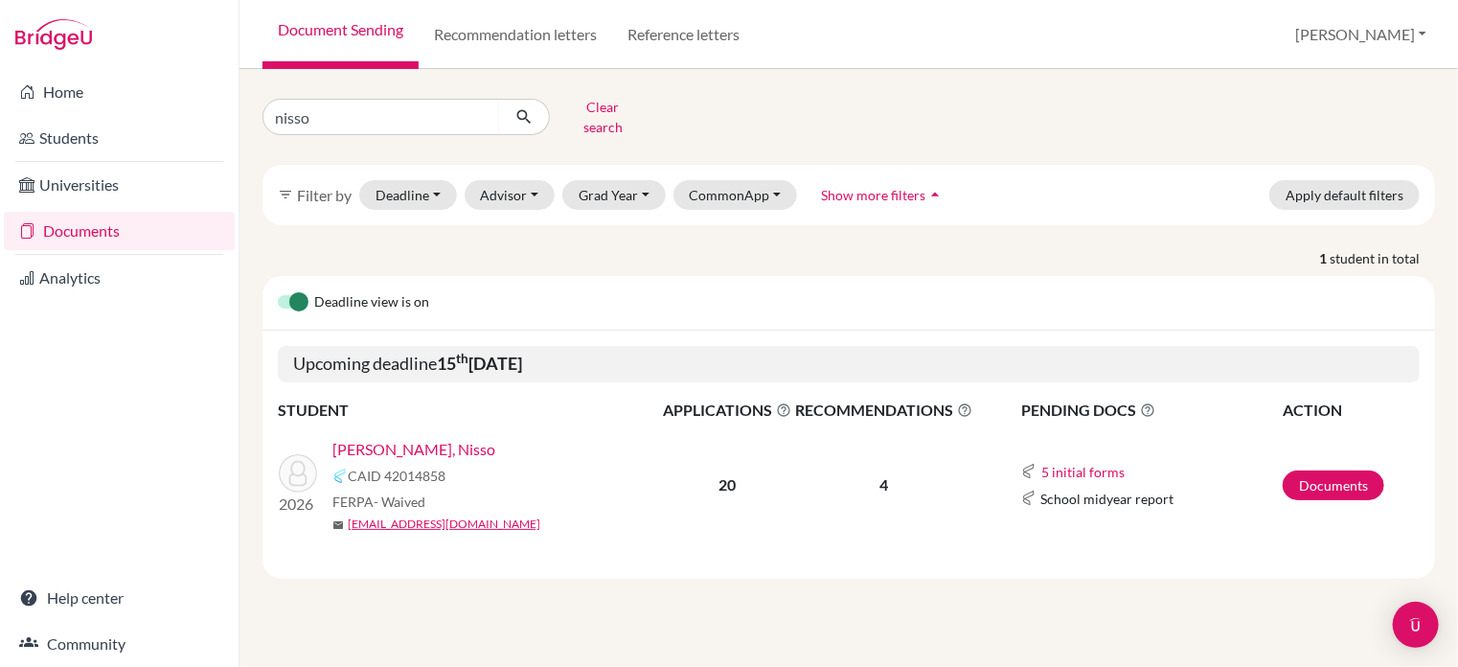
click at [869, 573] on div "nisso Clear search filter_list Filter by Deadline - Select a date range Or doub…" at bounding box center [849, 368] width 1219 height 598
